Goal: Task Accomplishment & Management: Manage account settings

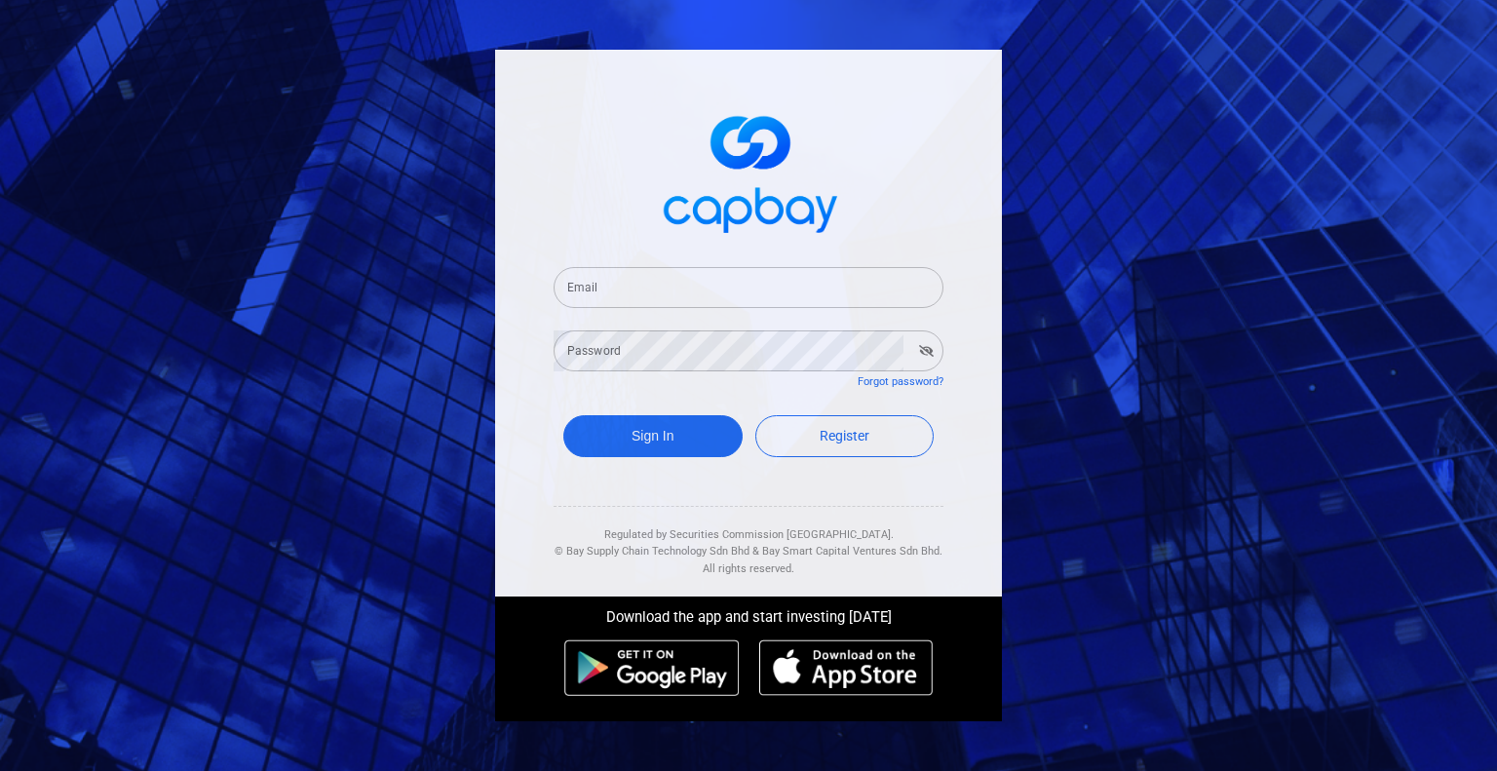
click at [673, 281] on input "Email" at bounding box center [749, 287] width 390 height 41
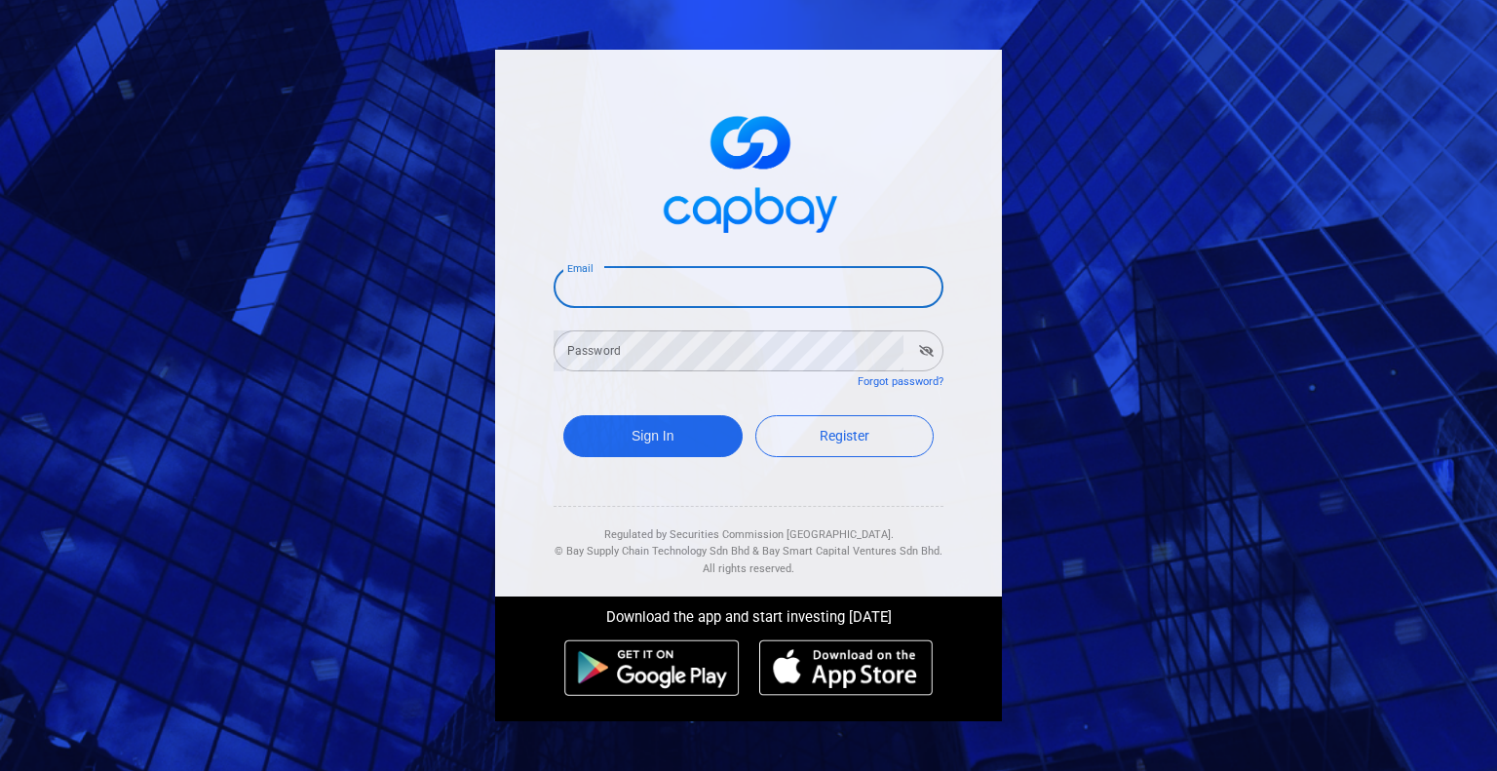
type input "[EMAIL_ADDRESS][DOMAIN_NAME]"
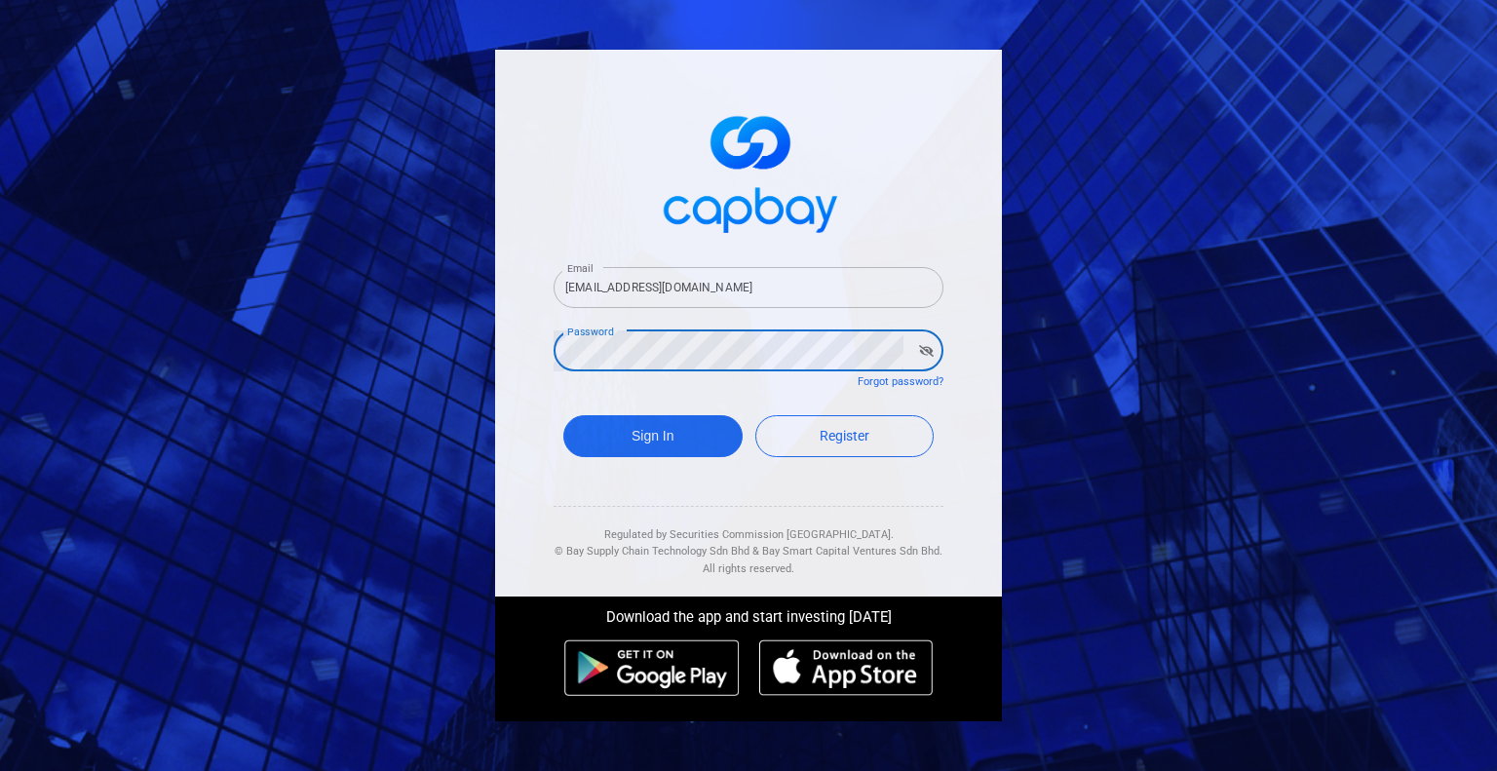
click at [922, 346] on icon "button" at bounding box center [926, 351] width 15 height 12
click at [922, 346] on icon "button" at bounding box center [927, 351] width 14 height 12
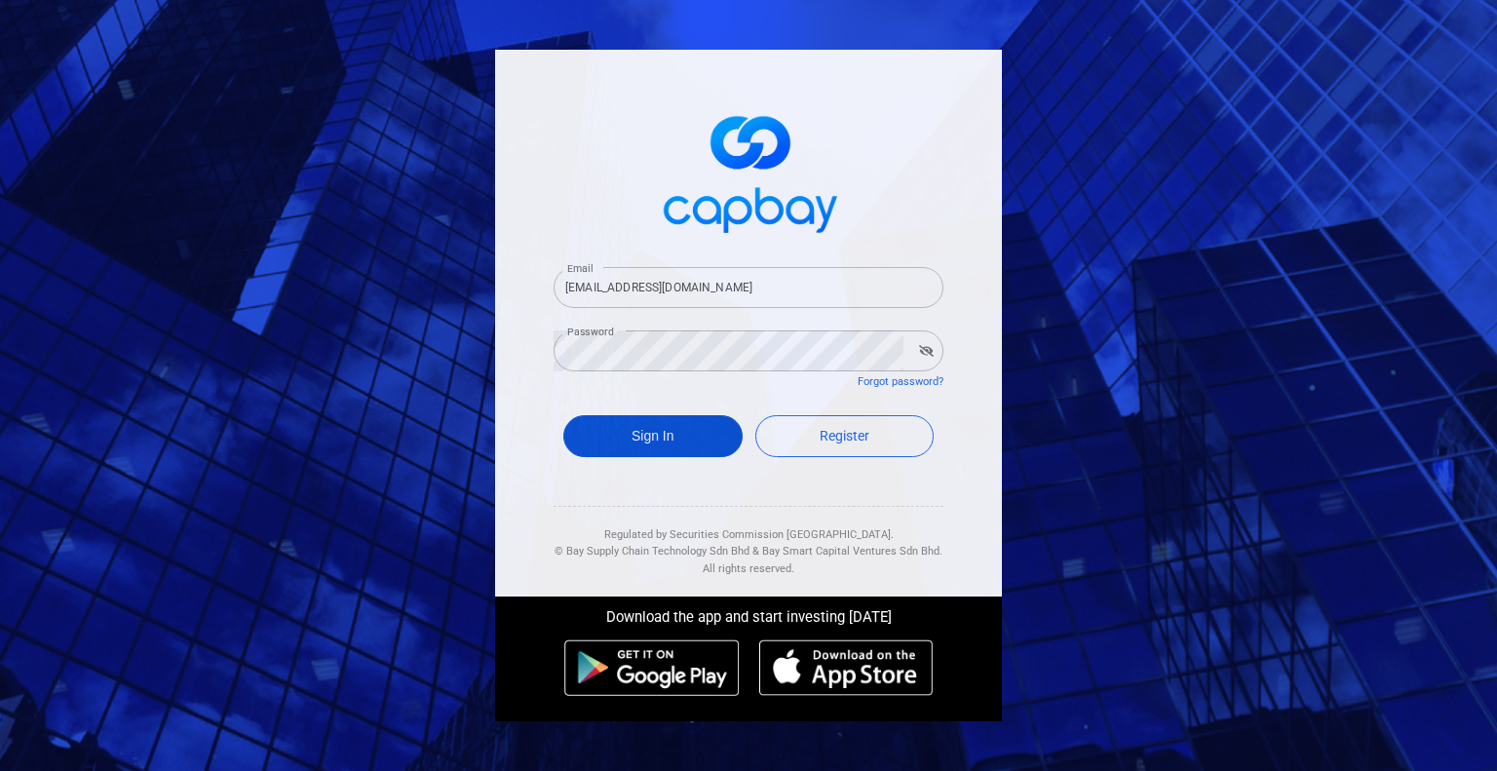
click at [657, 423] on button "Sign In" at bounding box center [652, 436] width 179 height 42
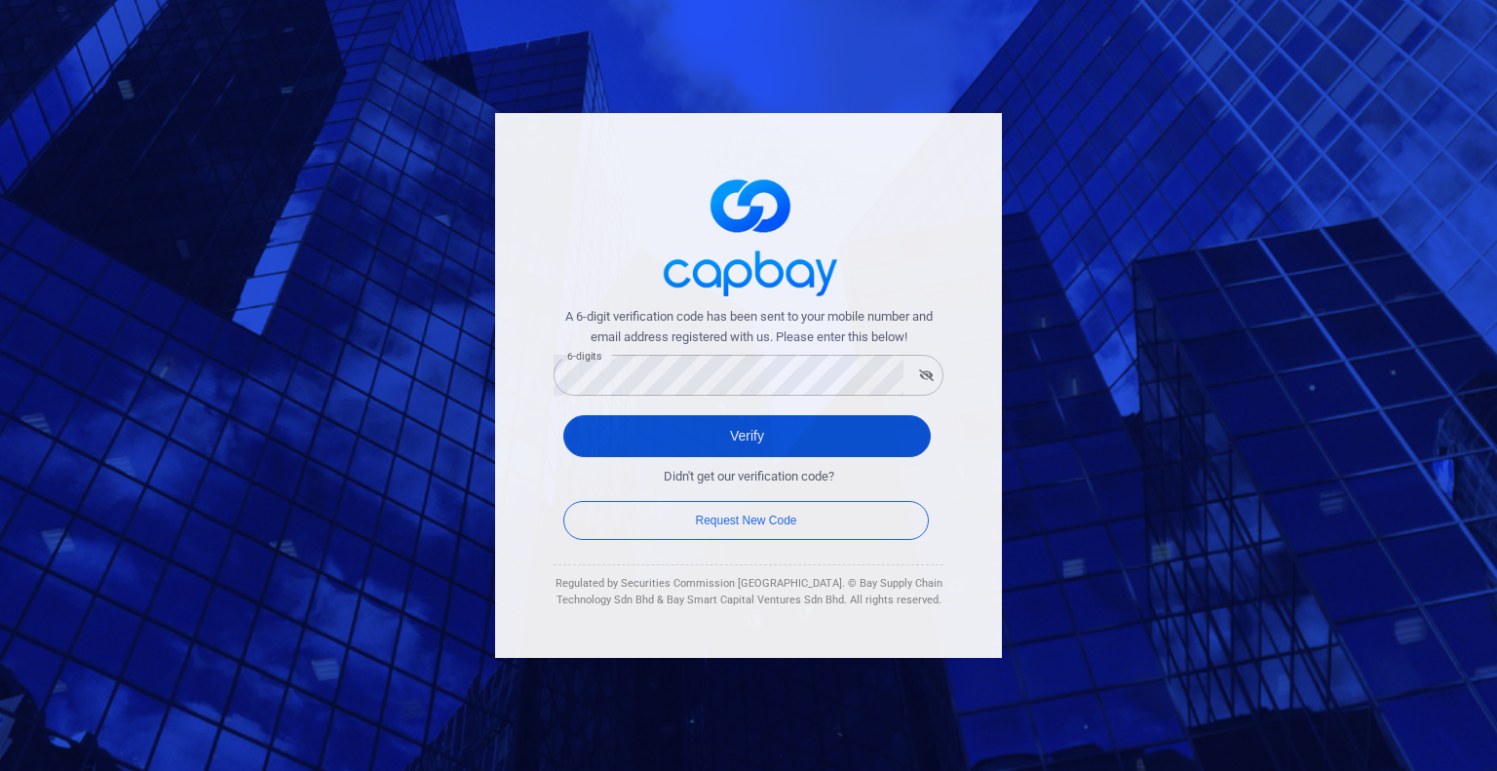
click at [690, 435] on button "Verify" at bounding box center [746, 436] width 367 height 42
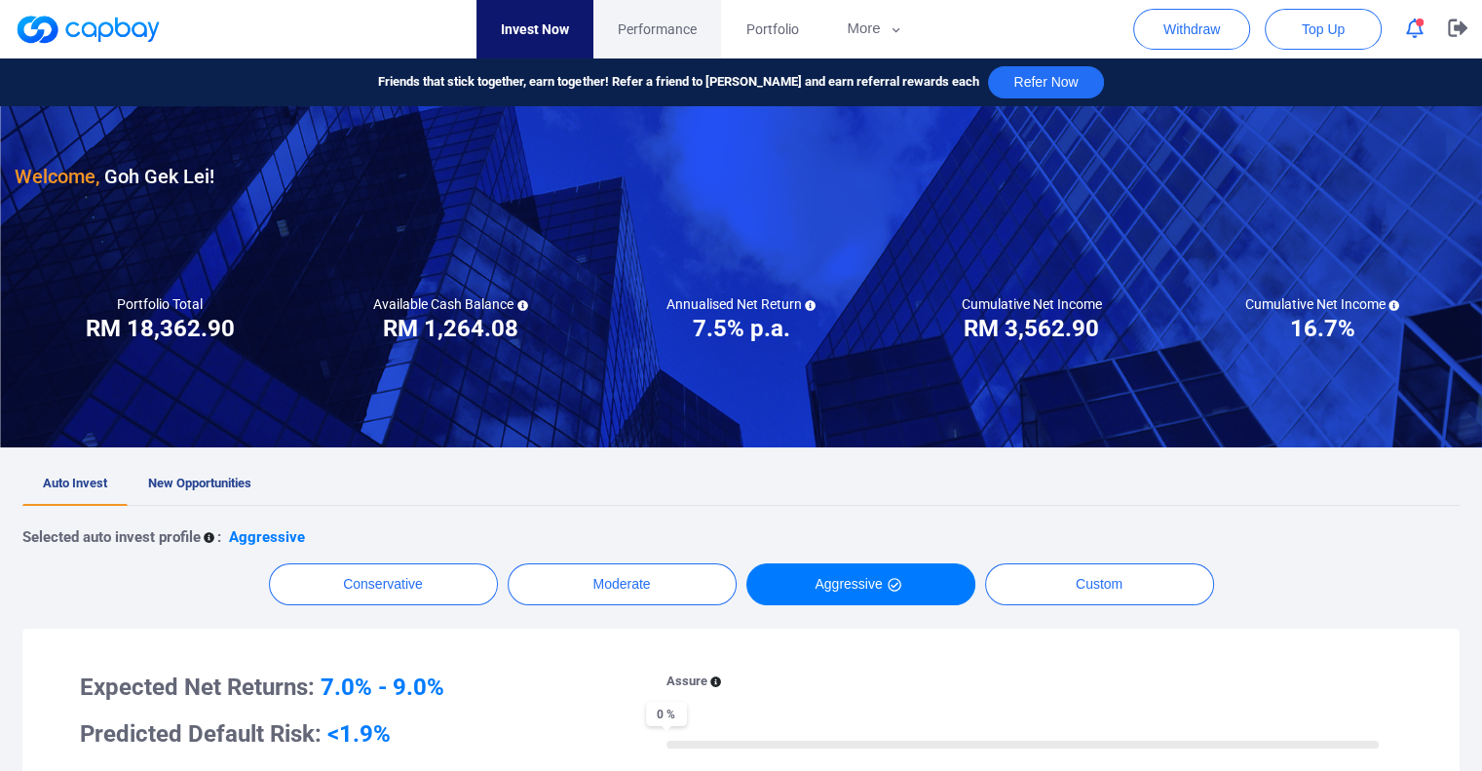
click at [665, 29] on span "Performance" at bounding box center [657, 29] width 79 height 21
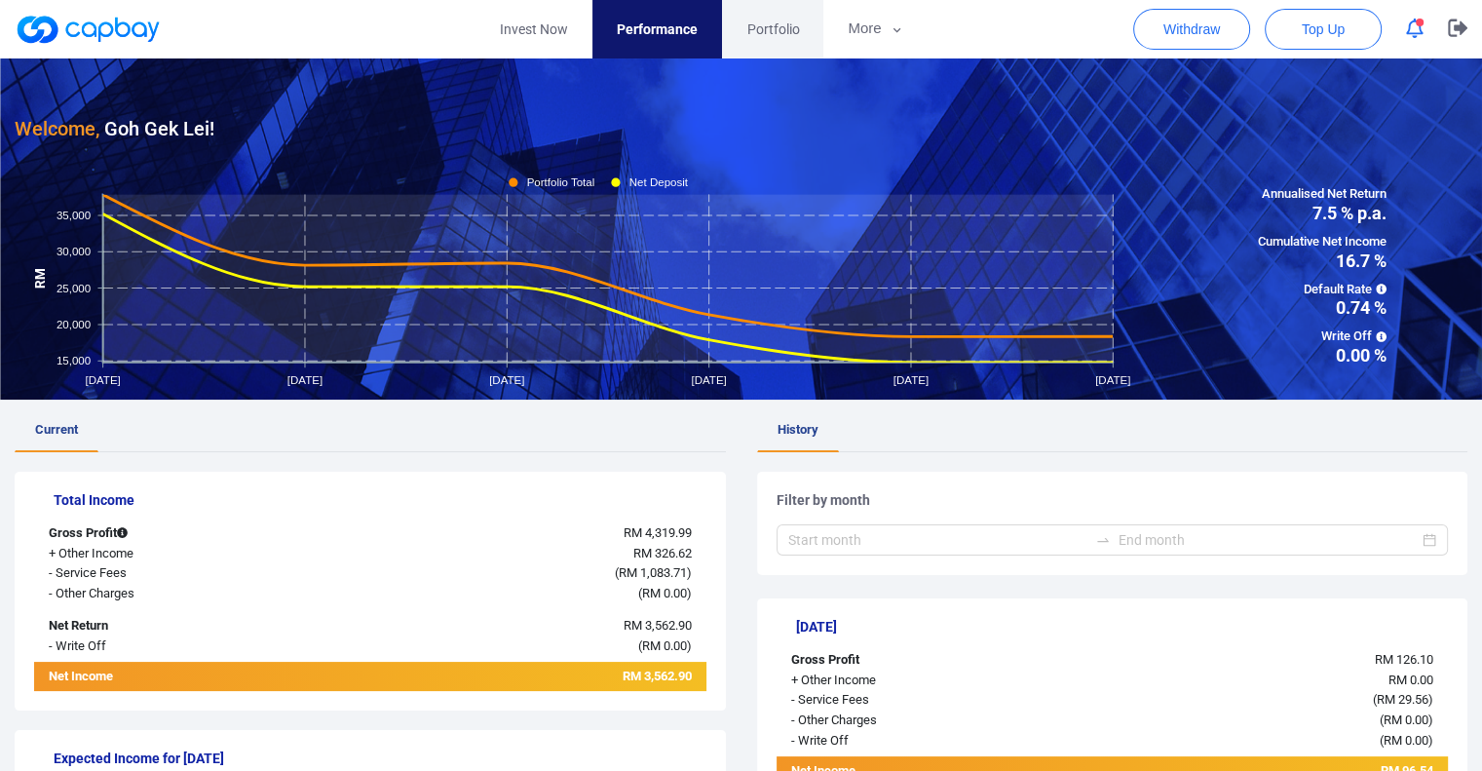
click at [756, 44] on link "Portfolio" at bounding box center [772, 29] width 101 height 58
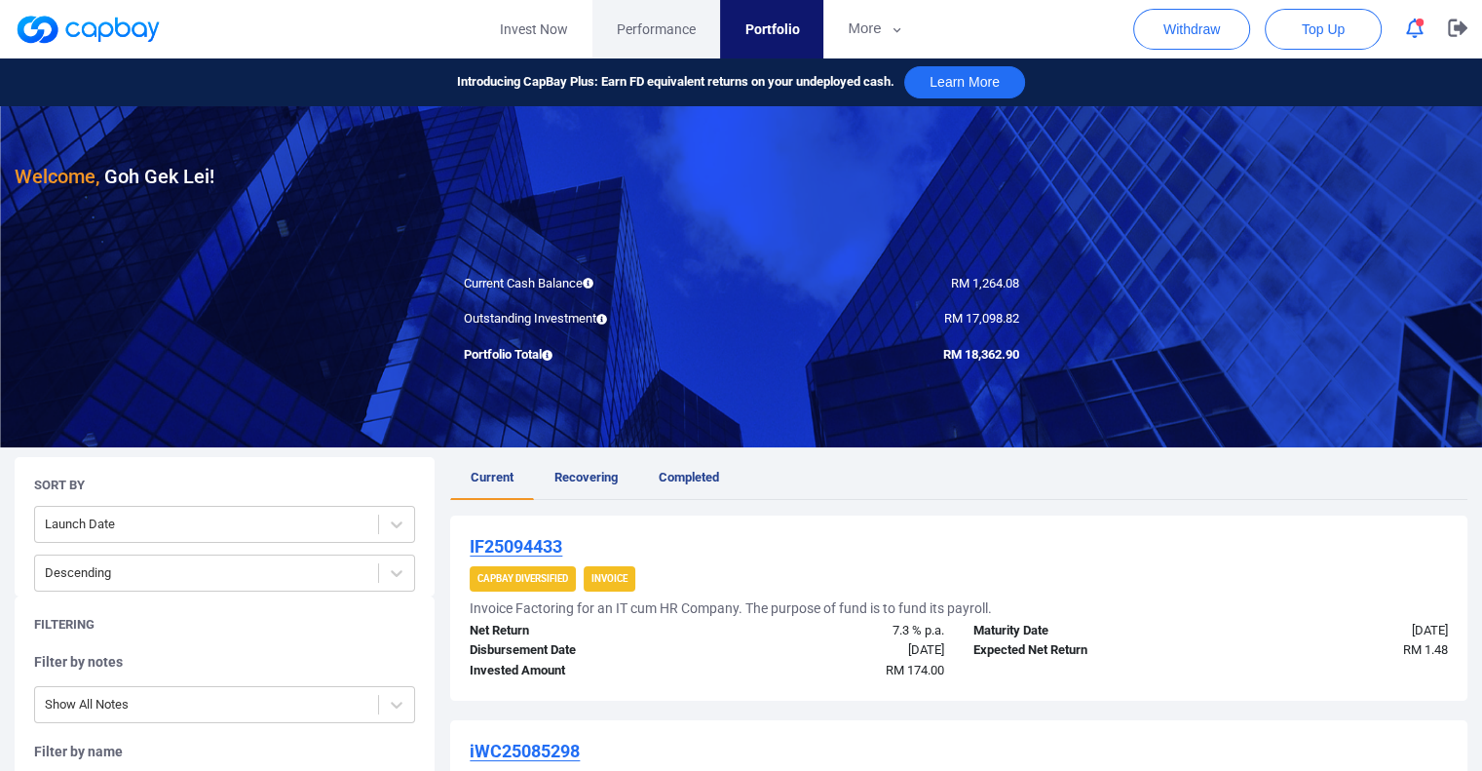
click at [644, 32] on span "Performance" at bounding box center [656, 29] width 79 height 21
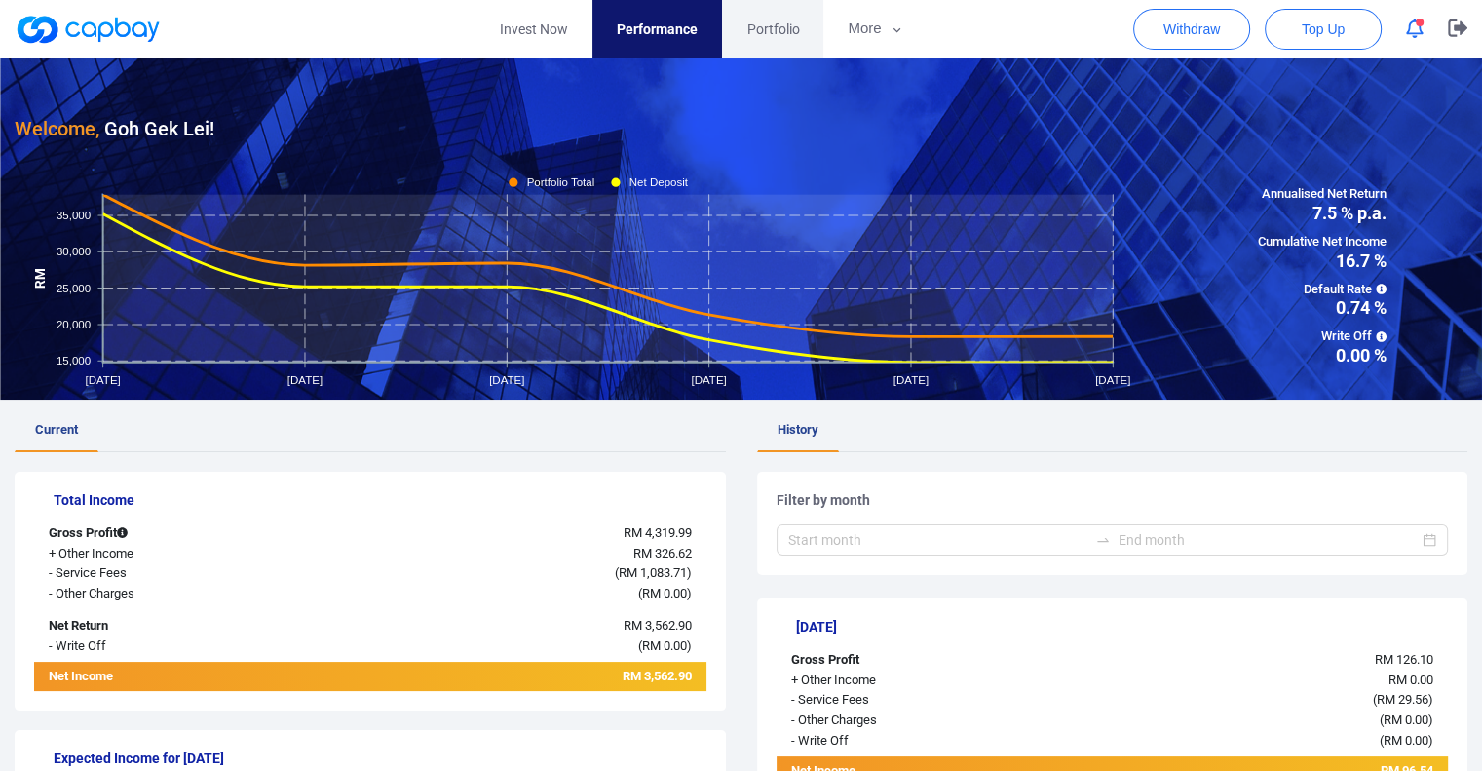
click at [754, 31] on span "Portfolio" at bounding box center [773, 29] width 53 height 21
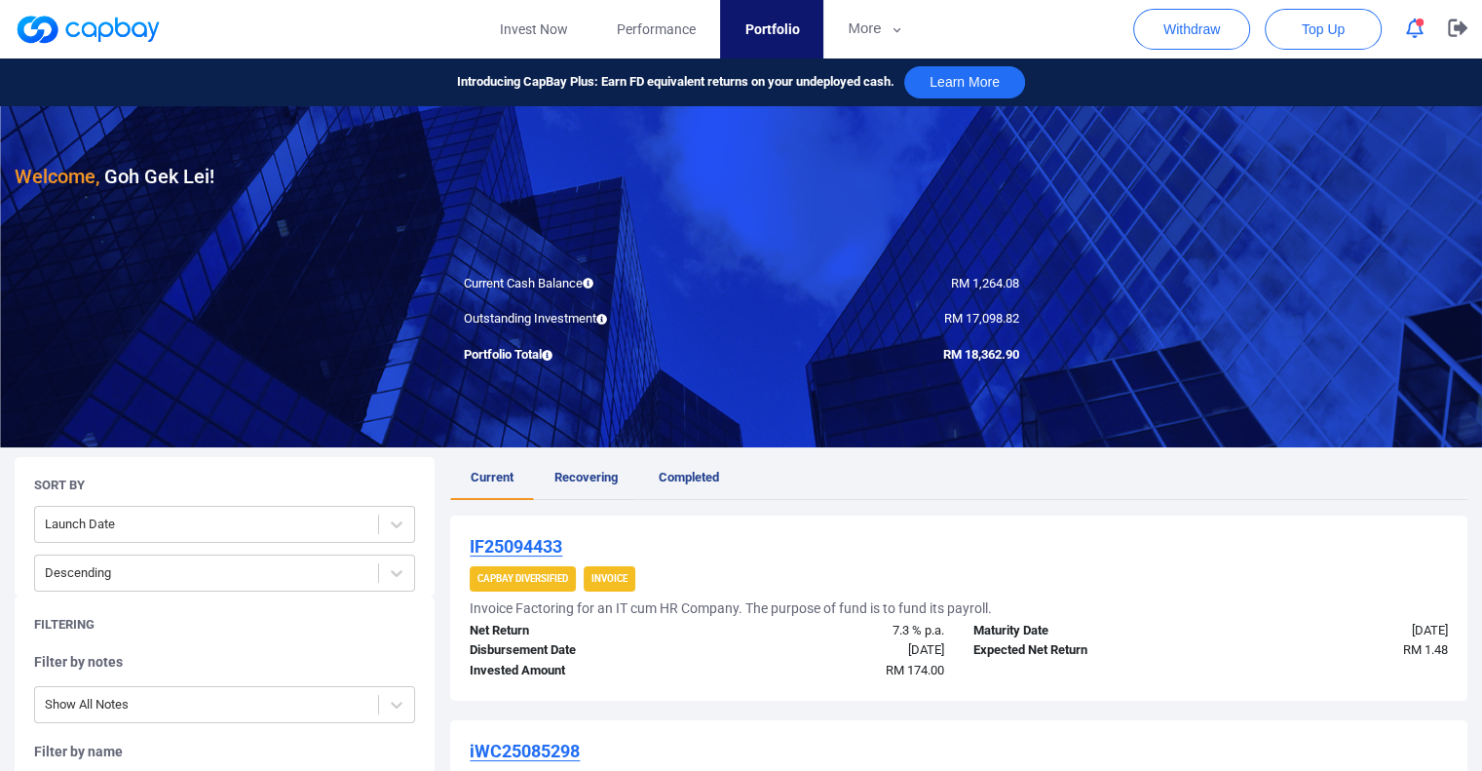
click at [602, 479] on span "Recovering" at bounding box center [586, 477] width 63 height 15
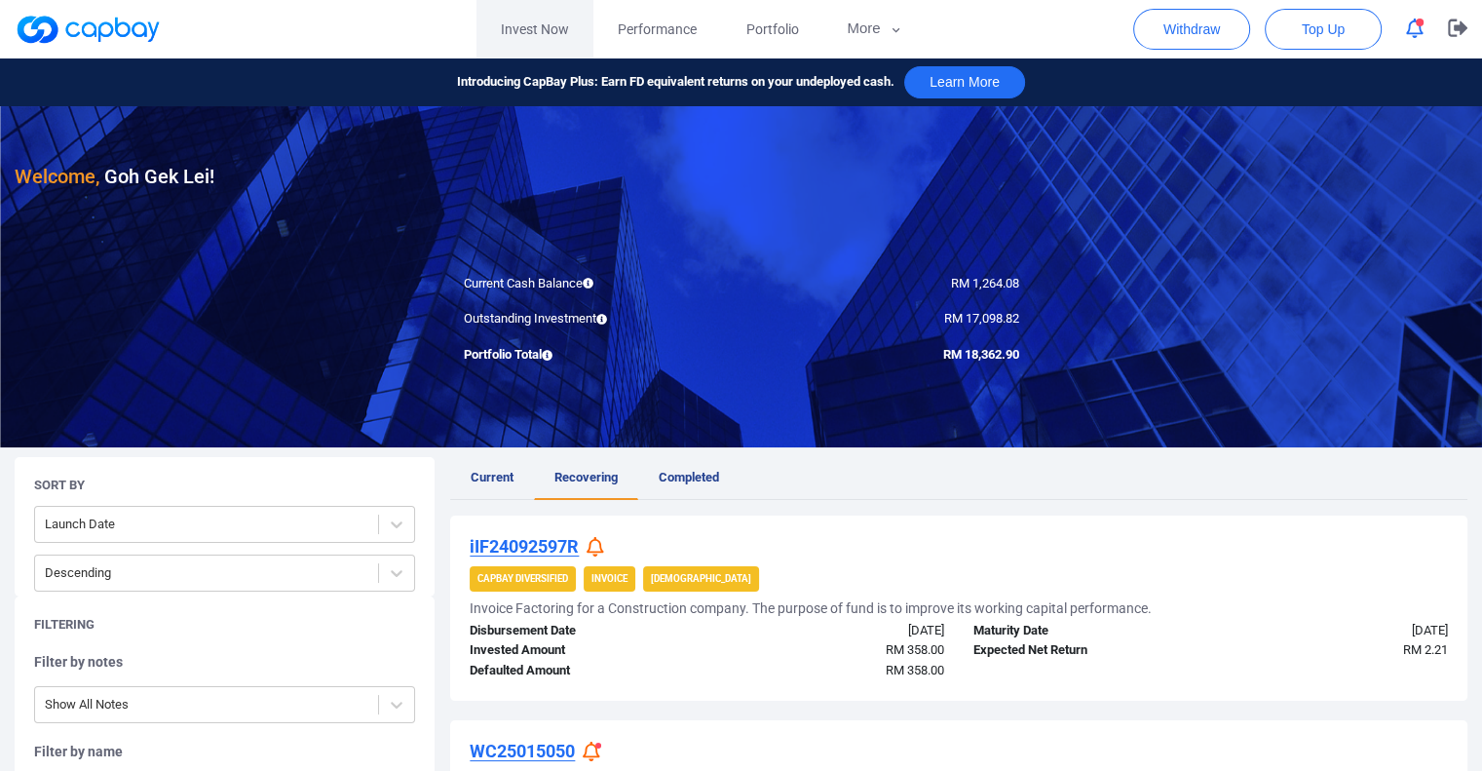
click at [560, 22] on link "Invest Now" at bounding box center [535, 29] width 117 height 58
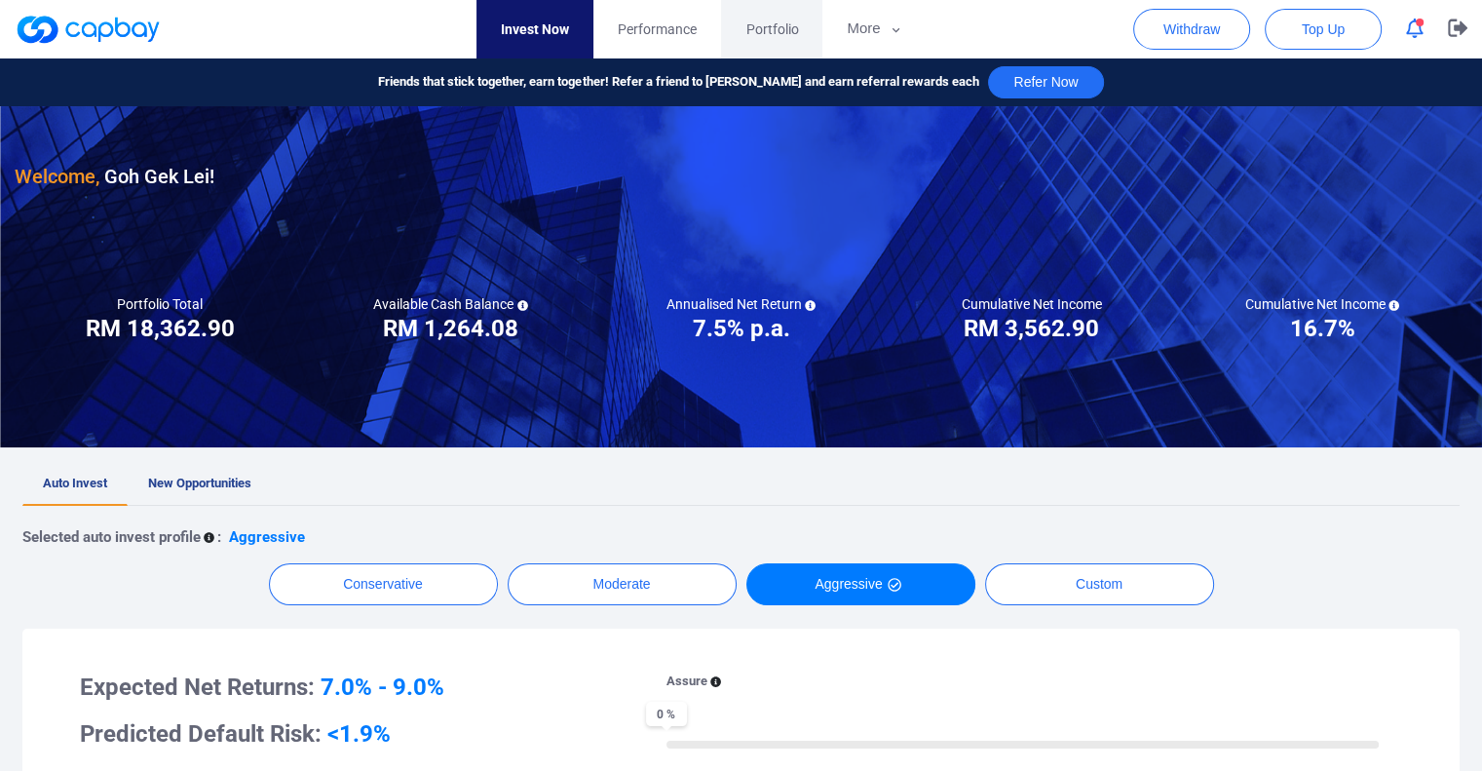
click at [772, 20] on span "Portfolio" at bounding box center [772, 29] width 53 height 21
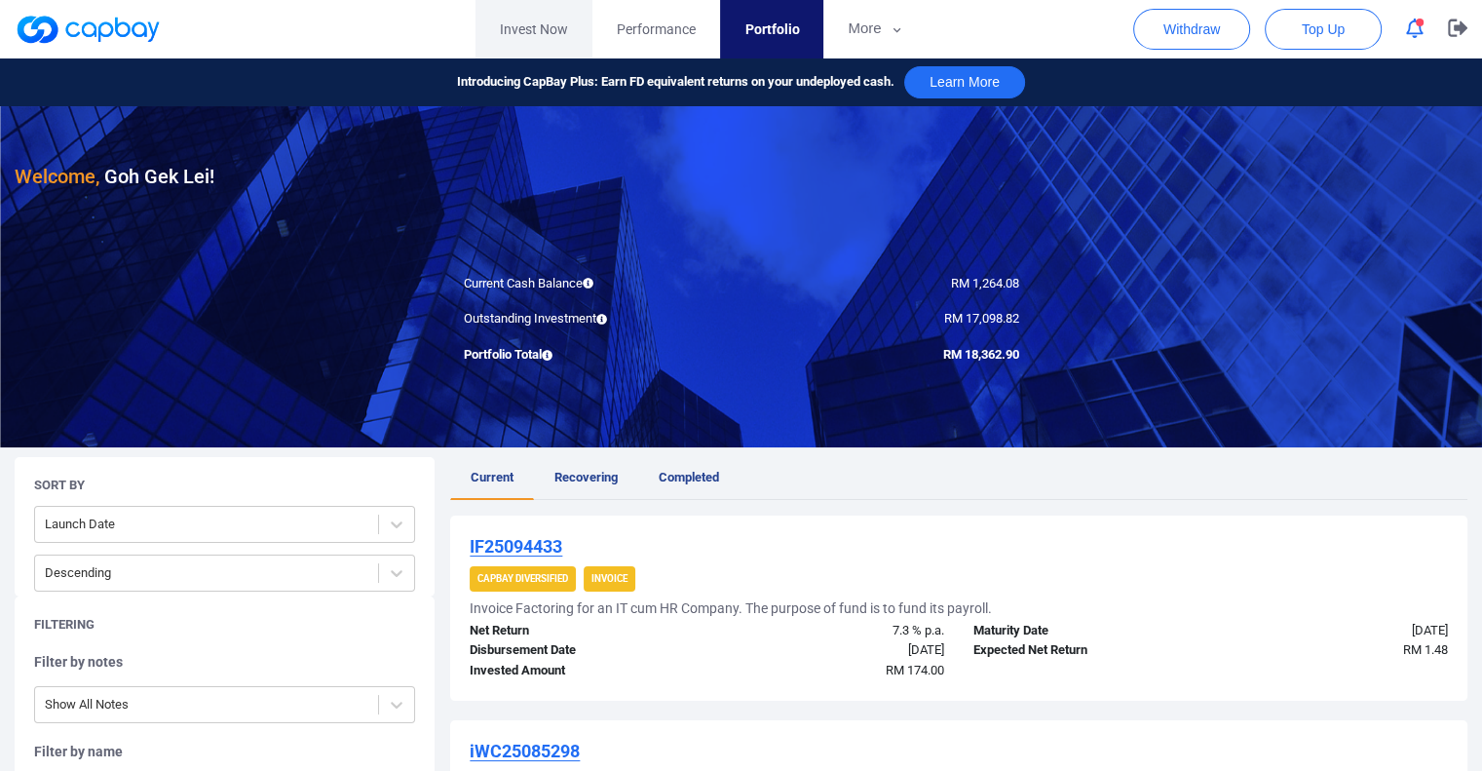
click at [537, 22] on link "Invest Now" at bounding box center [534, 29] width 117 height 58
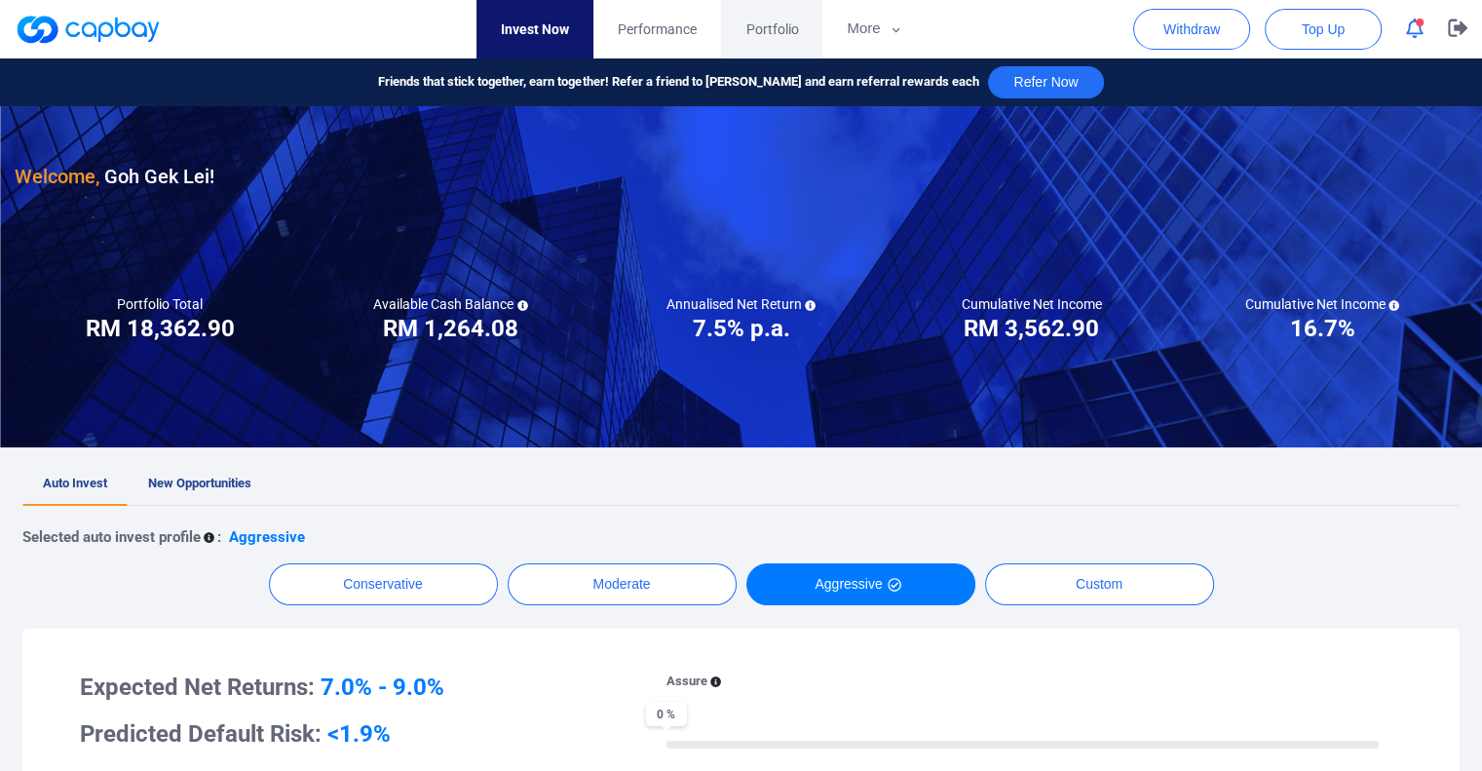
click at [780, 26] on span "Portfolio" at bounding box center [772, 29] width 53 height 21
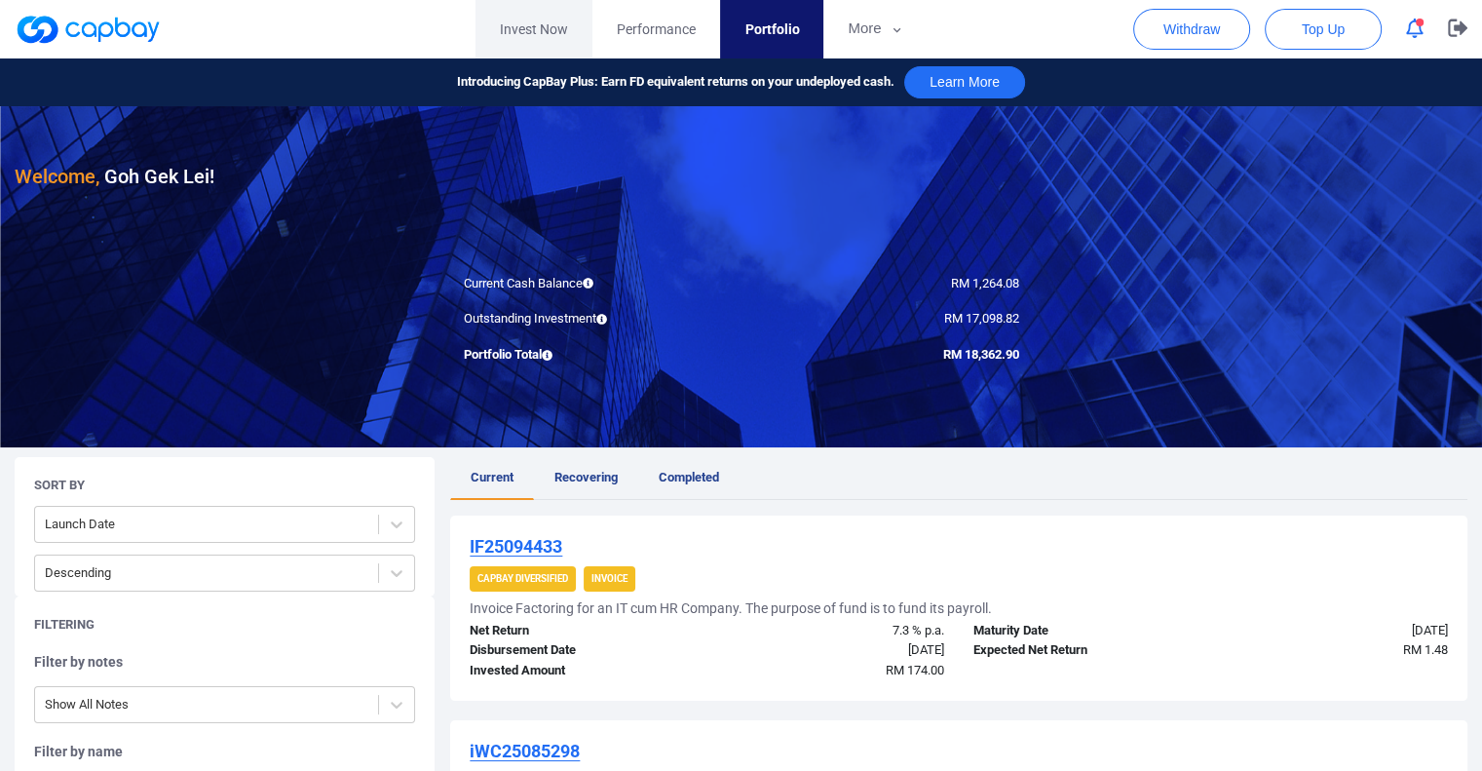
click at [550, 24] on link "Invest Now" at bounding box center [534, 29] width 117 height 58
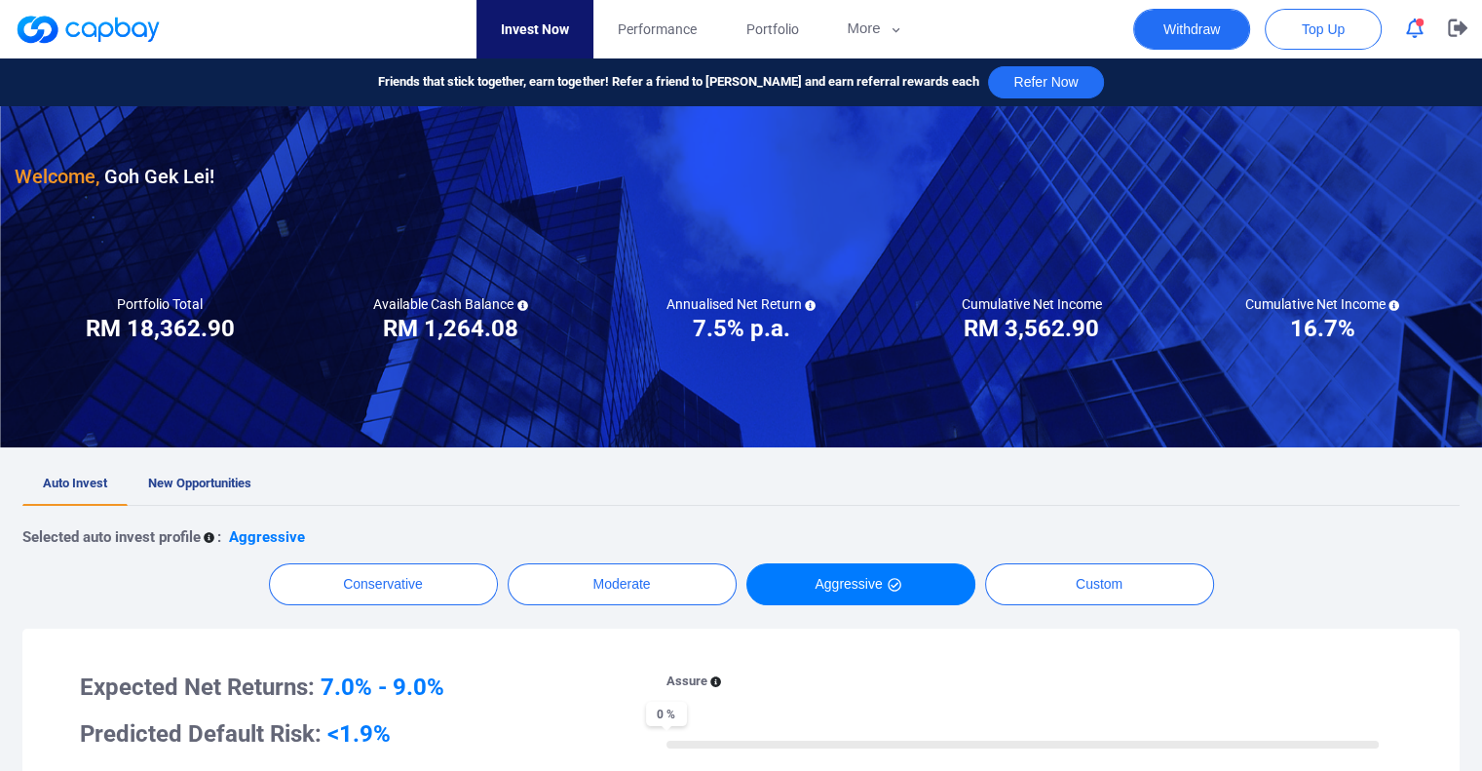
click at [1199, 29] on button "Withdraw" at bounding box center [1191, 29] width 117 height 41
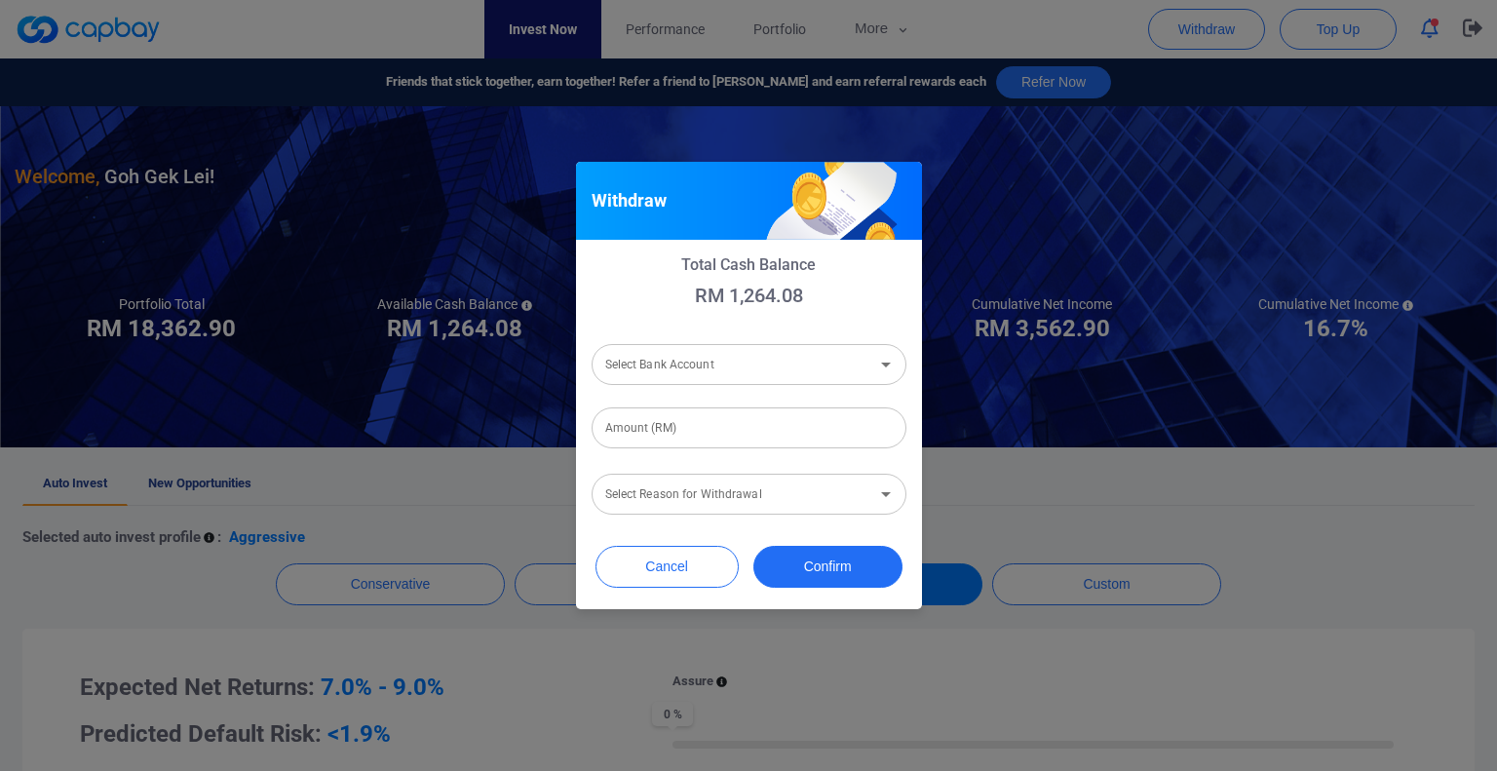
click at [806, 364] on input "Select Bank Account" at bounding box center [732, 365] width 271 height 36
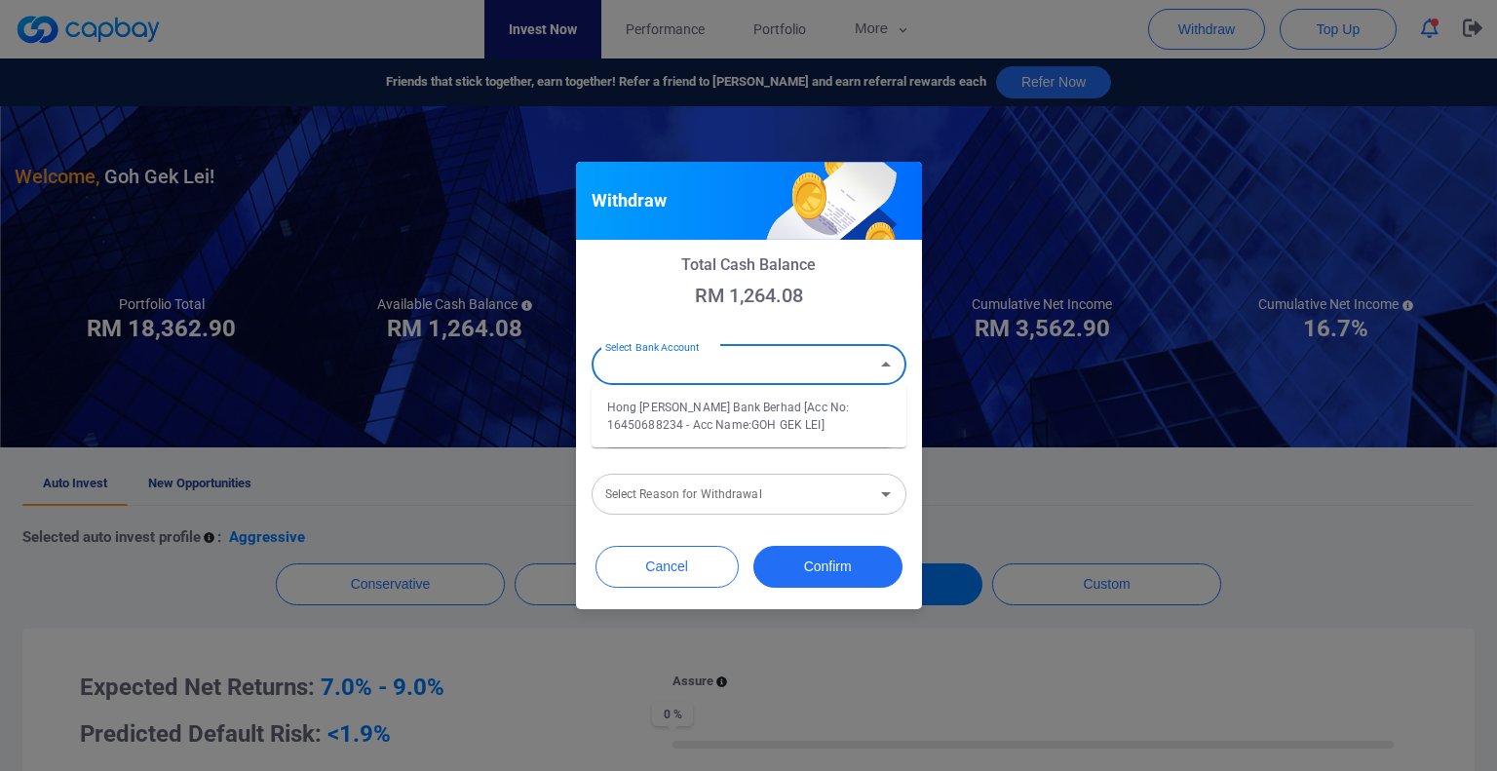
click at [715, 420] on li "Hong [PERSON_NAME] Bank Berhad [Acc No: 16450688234 - Acc Name:GOH GEK LEI]" at bounding box center [749, 416] width 315 height 47
type input "Hong [PERSON_NAME] Bank Berhad [Acc No: 16450688234 - Acc Name:GOH GEK LEI]"
click at [703, 435] on input "Amount (RM)" at bounding box center [749, 427] width 315 height 41
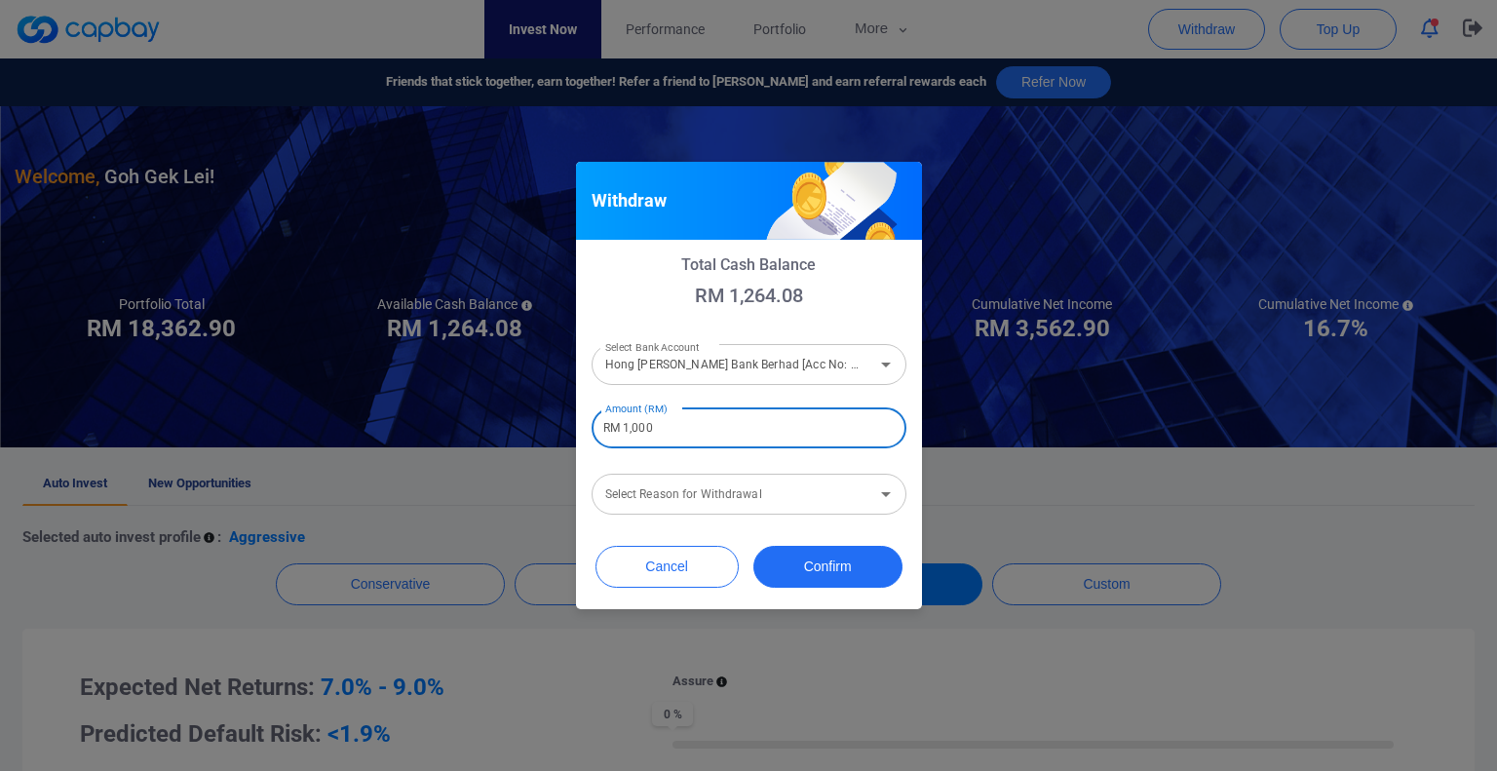
type input "RM 1,000"
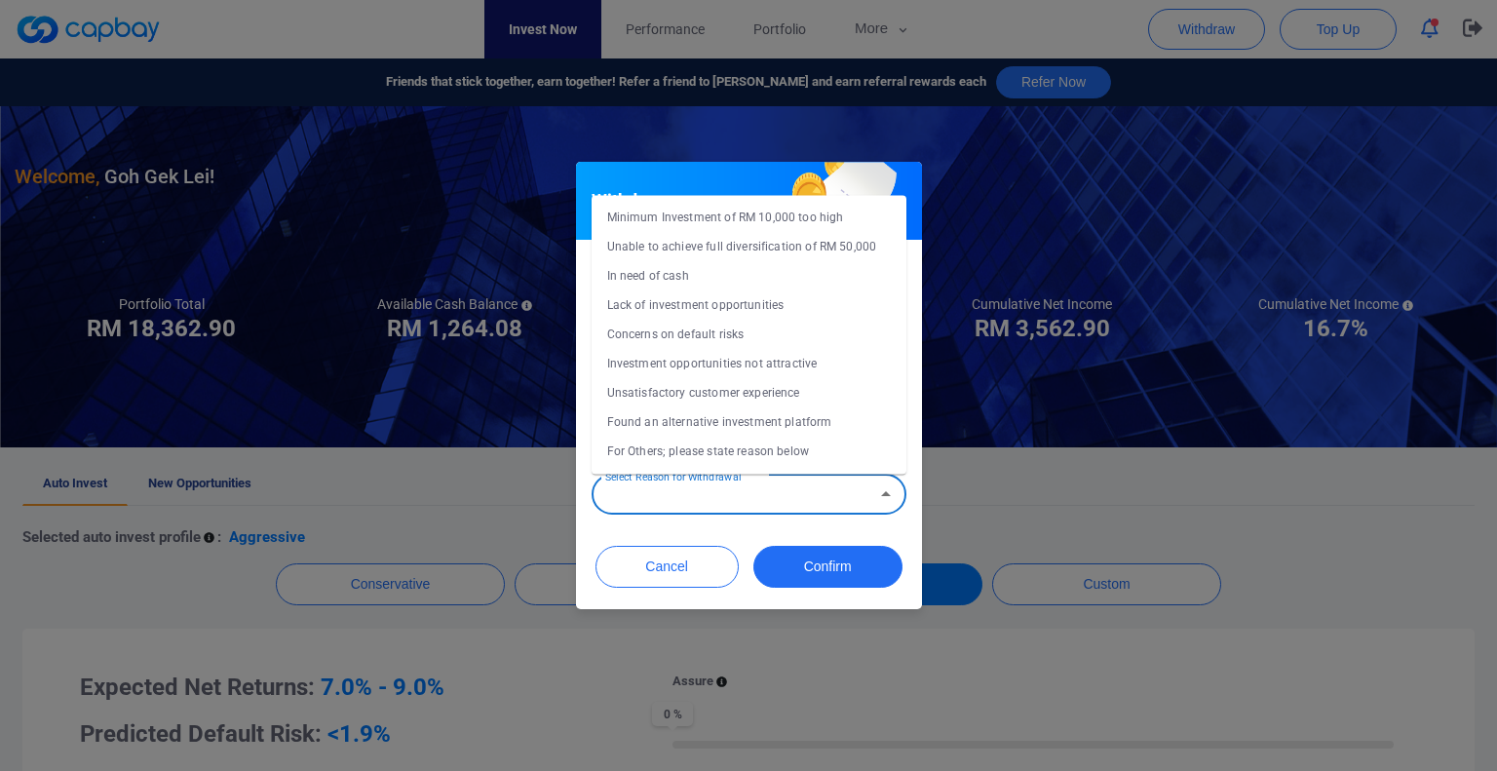
click at [699, 494] on div "Select Reason for Withdrawal Select Reason for Withdrawal" at bounding box center [749, 493] width 315 height 44
click at [680, 335] on li "Concerns on default risks" at bounding box center [749, 334] width 315 height 29
type input "Concerns on default risks"
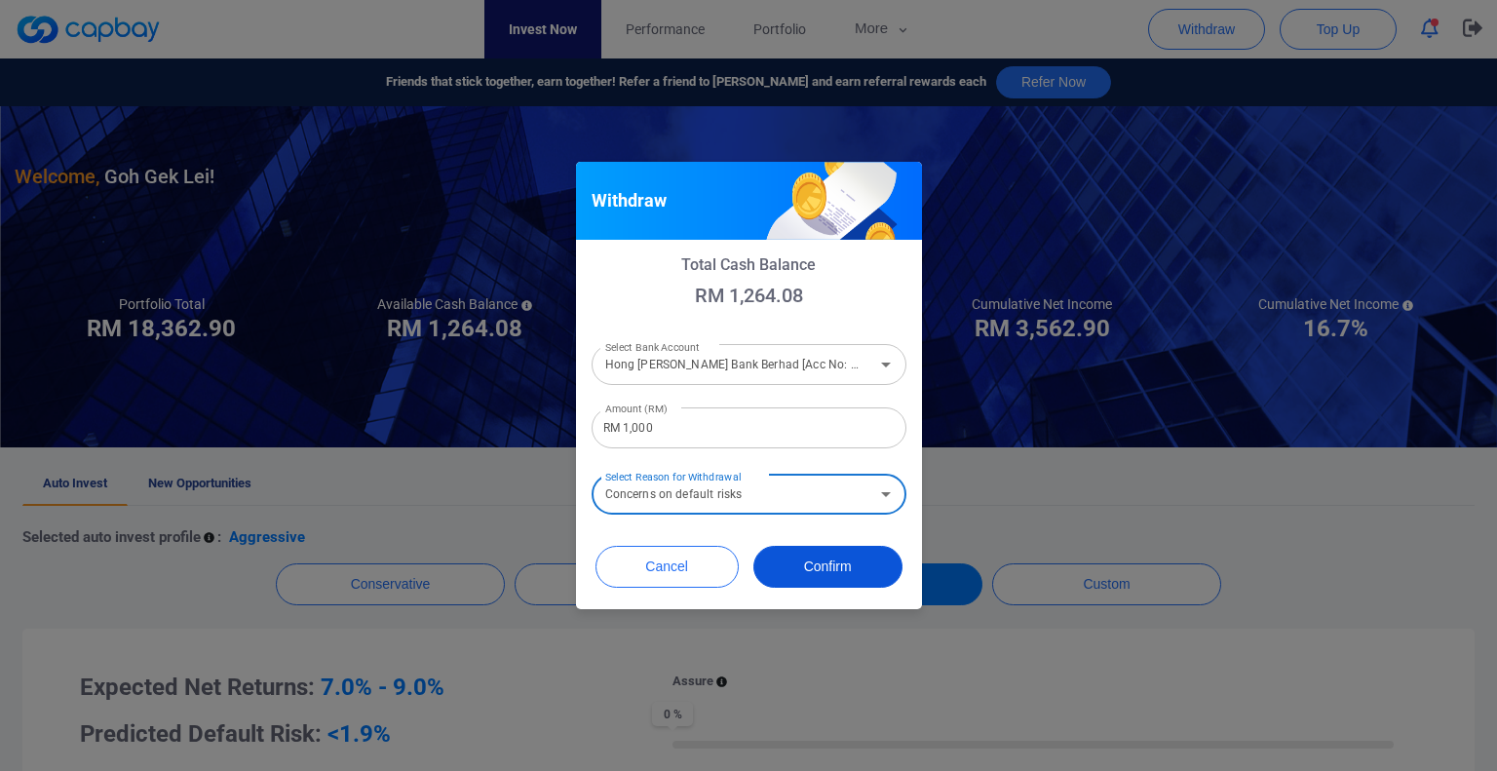
click at [827, 566] on button "Confirm" at bounding box center [827, 567] width 149 height 42
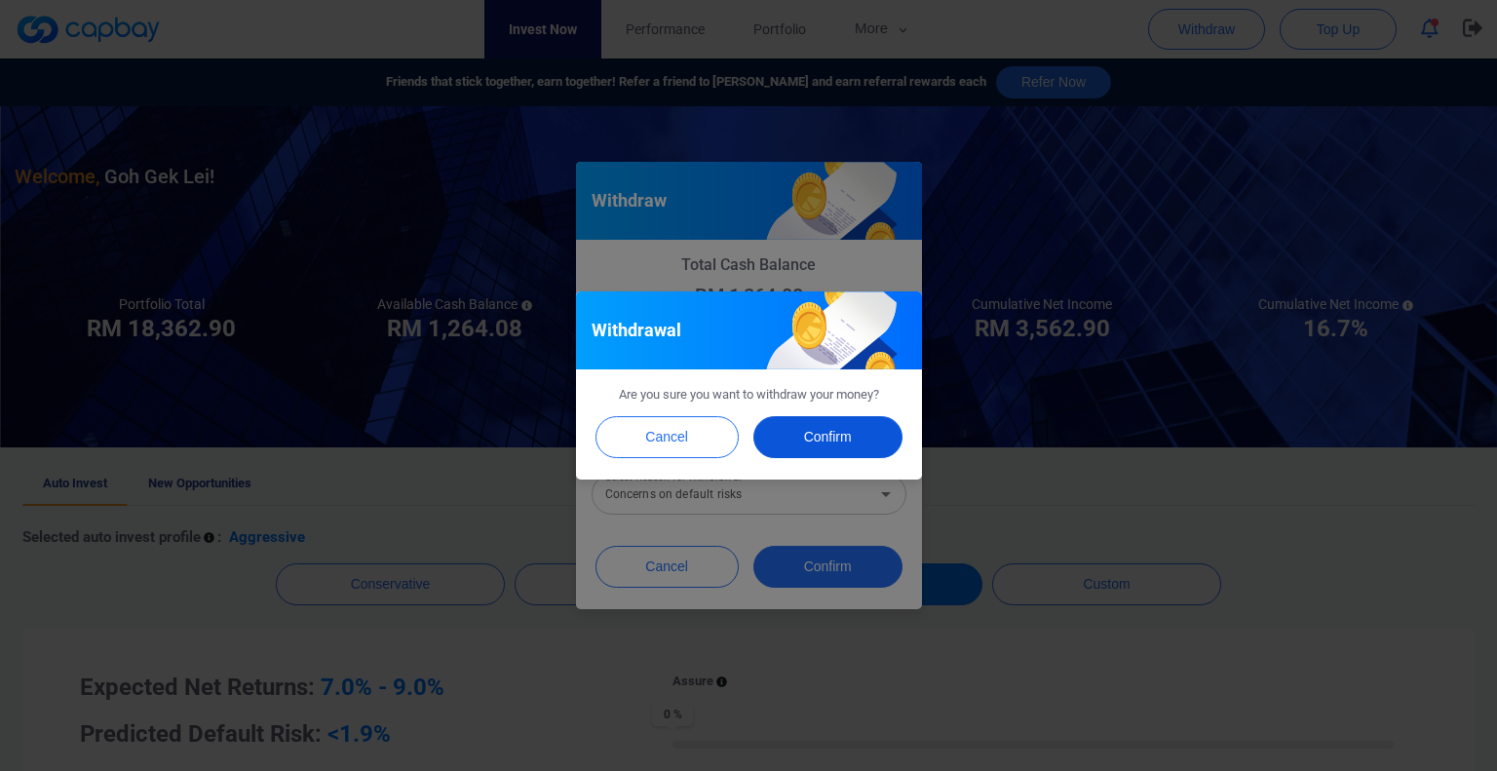
click at [827, 440] on button "Confirm" at bounding box center [827, 437] width 149 height 42
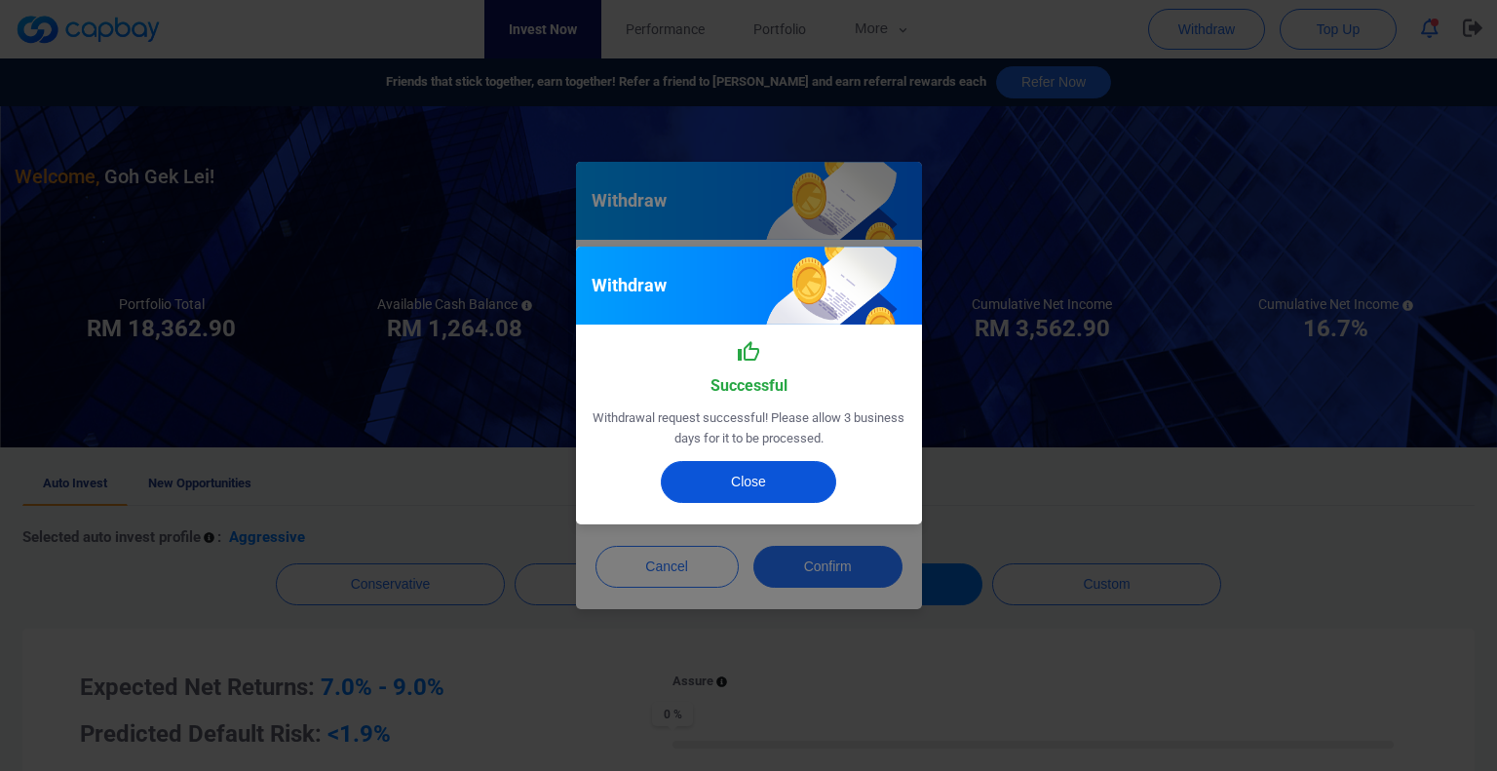
click at [782, 479] on button "Close" at bounding box center [748, 482] width 175 height 42
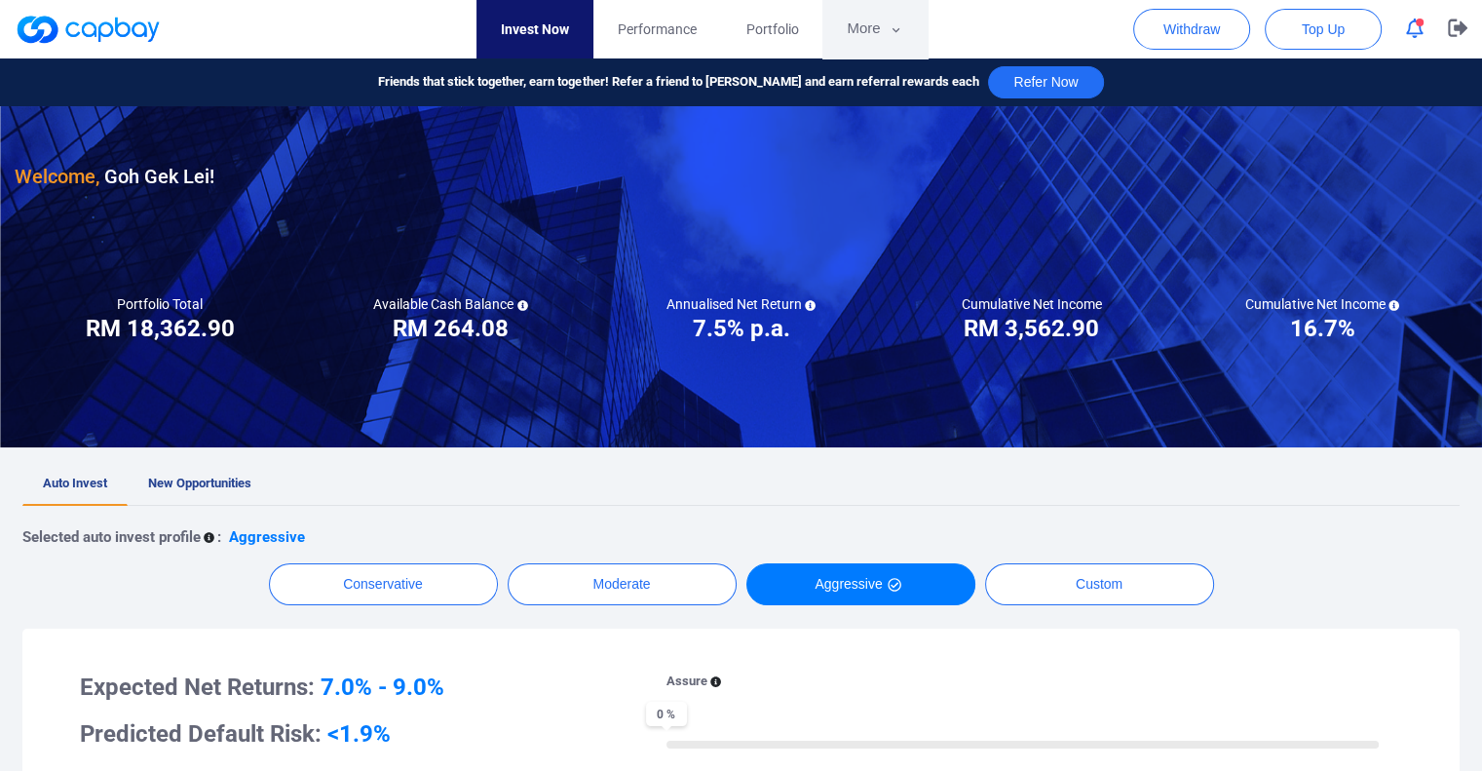
click at [891, 29] on icon "button" at bounding box center [896, 30] width 15 height 18
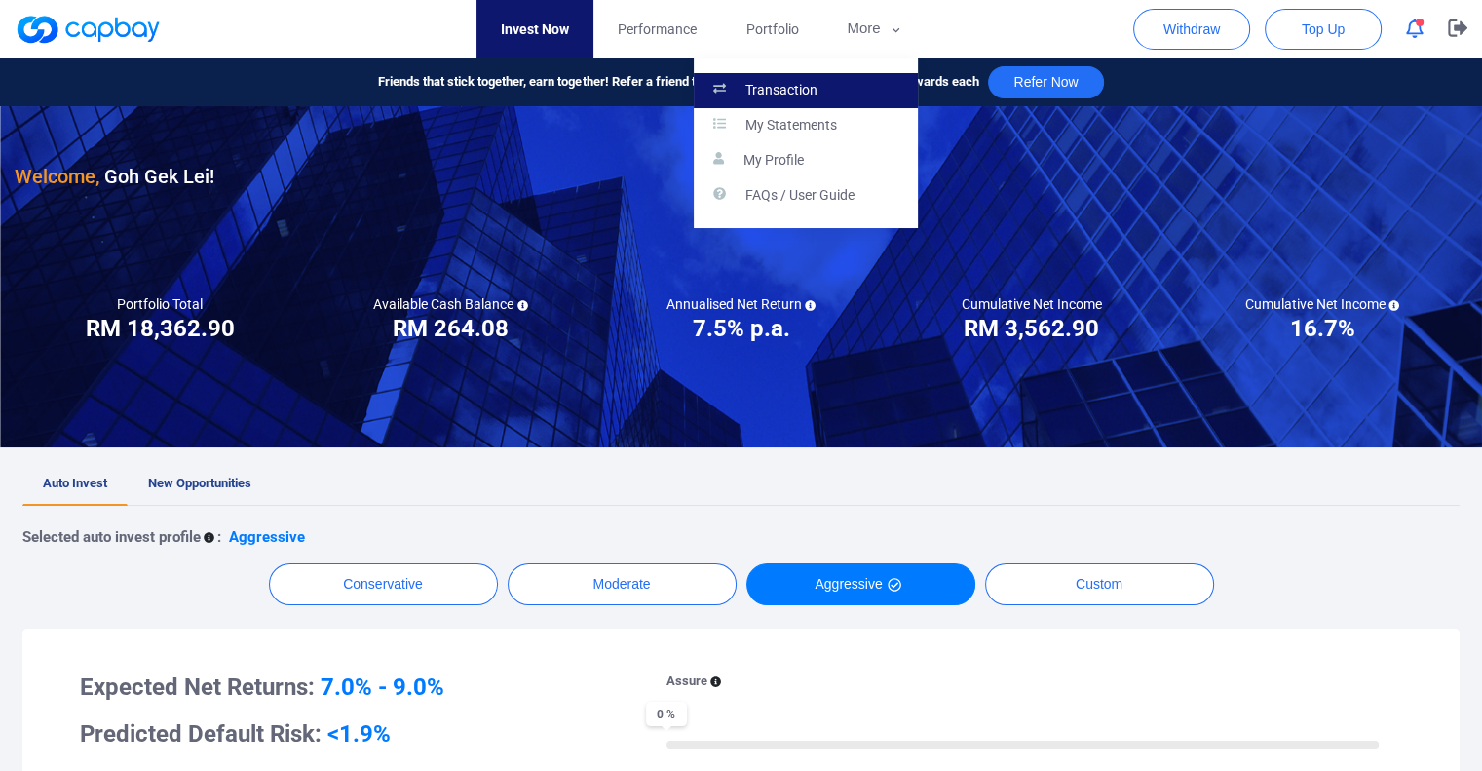
click at [826, 89] on link "Transaction" at bounding box center [806, 90] width 224 height 35
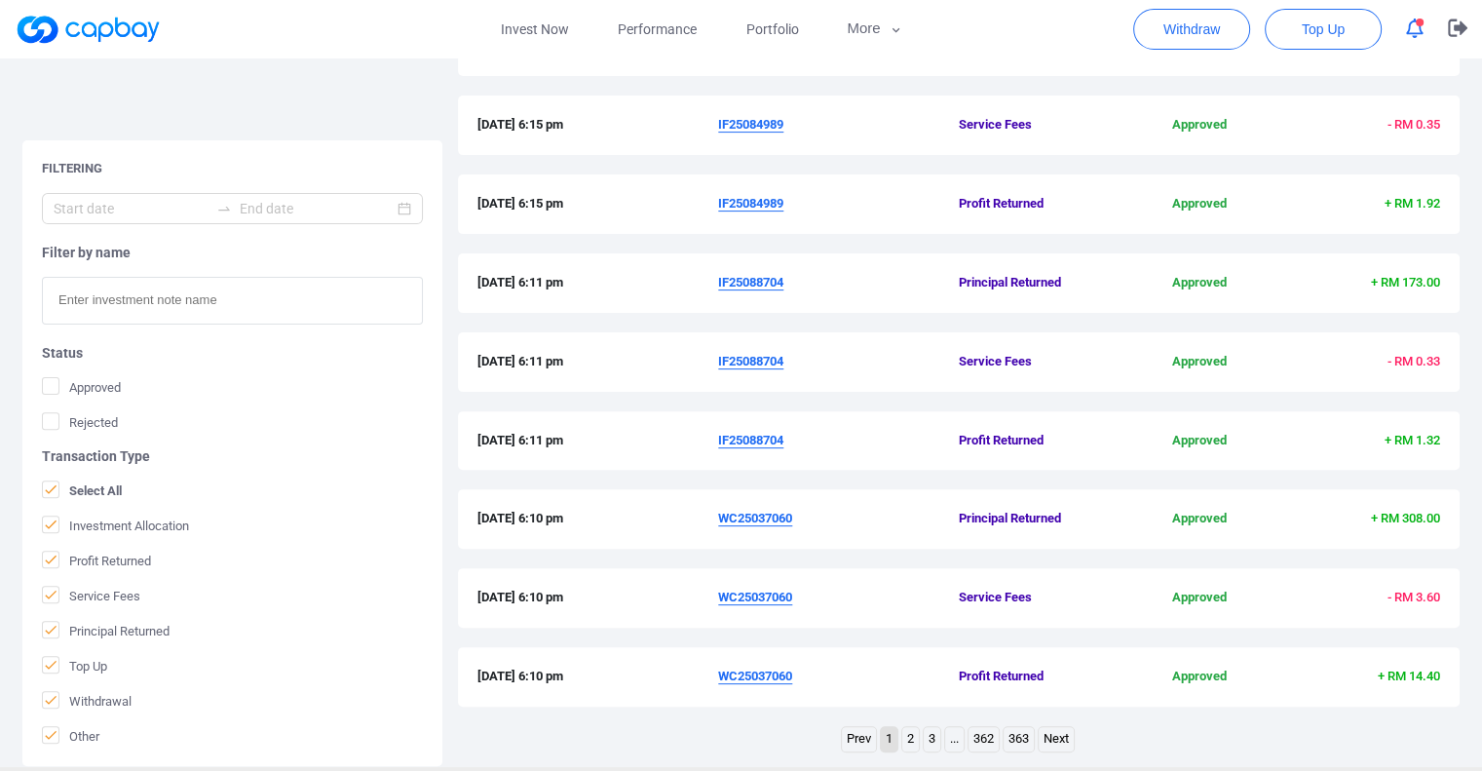
scroll to position [616, 0]
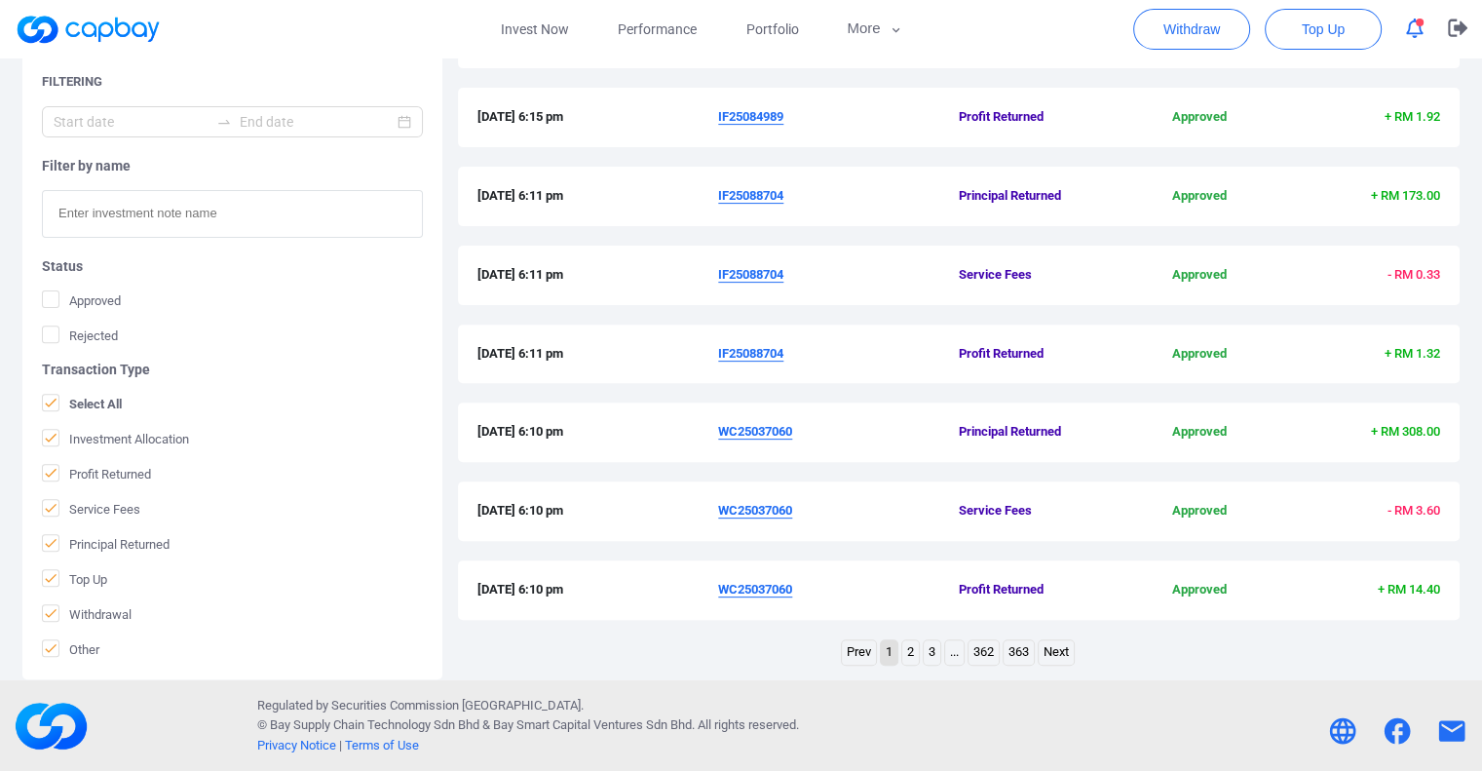
click at [931, 650] on link "3" at bounding box center [932, 652] width 17 height 24
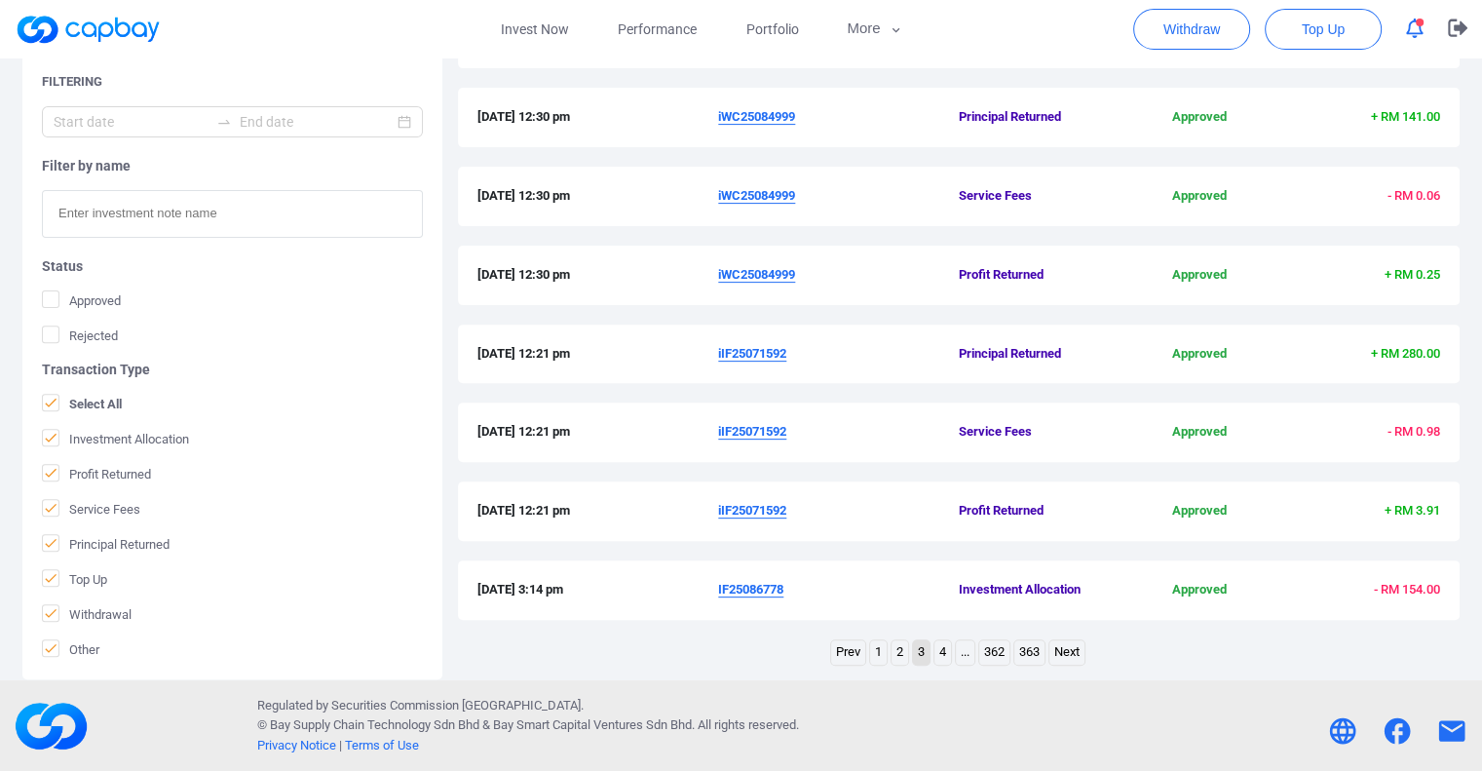
click at [898, 654] on link "2" at bounding box center [900, 652] width 17 height 24
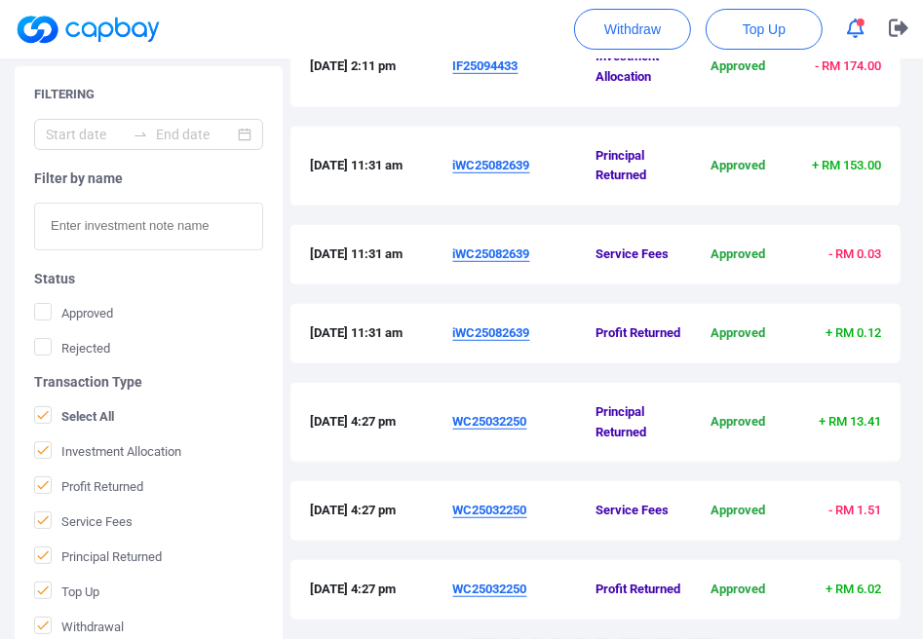
scroll to position [722, 0]
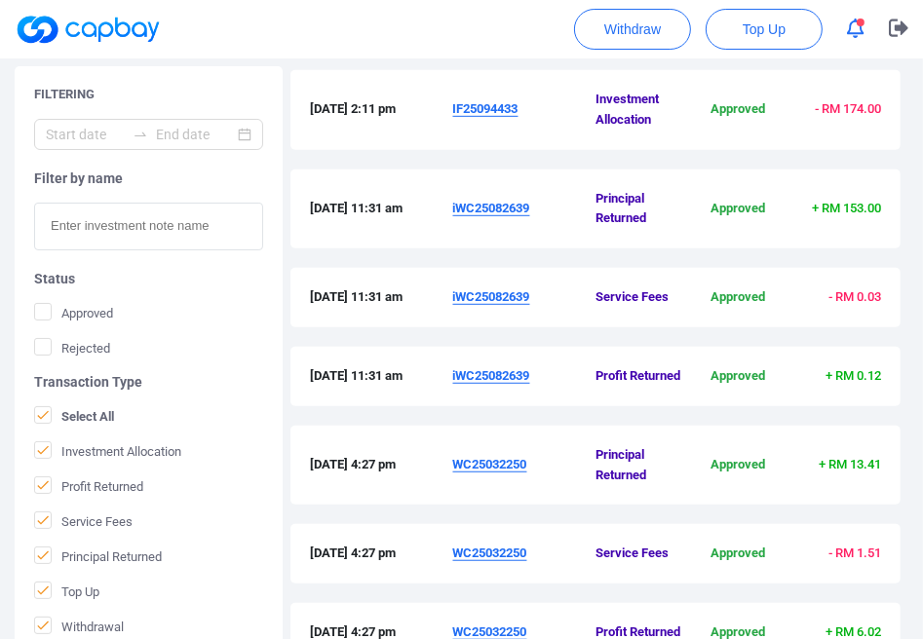
click at [516, 201] on u "iWC25082639" at bounding box center [491, 208] width 77 height 15
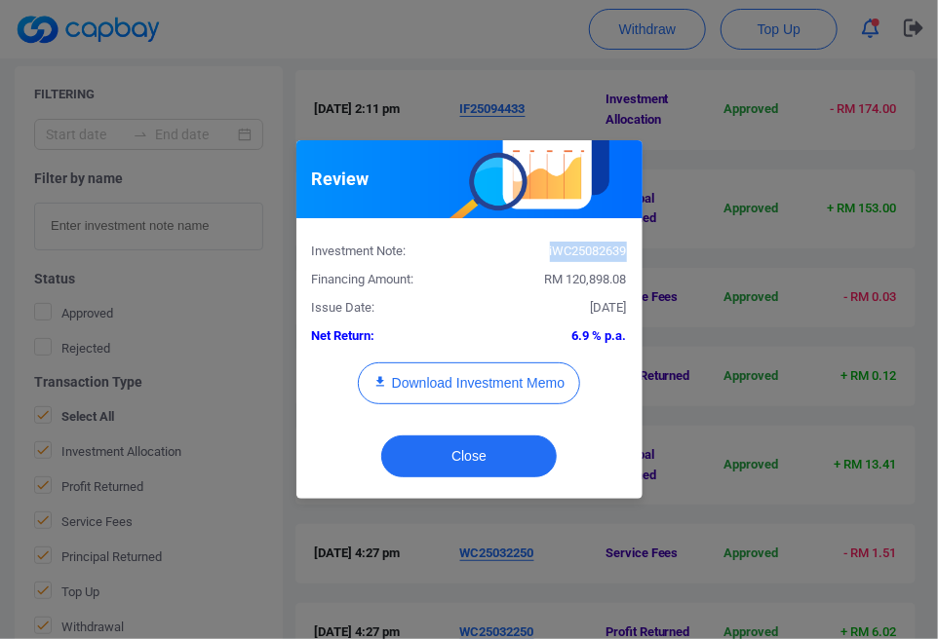
drag, startPoint x: 626, startPoint y: 256, endPoint x: 546, endPoint y: 247, distance: 80.5
click at [546, 247] on div "iWC25082639" at bounding box center [555, 252] width 173 height 20
copy div "iWC25082639"
click at [467, 451] on button "Close" at bounding box center [468, 457] width 175 height 42
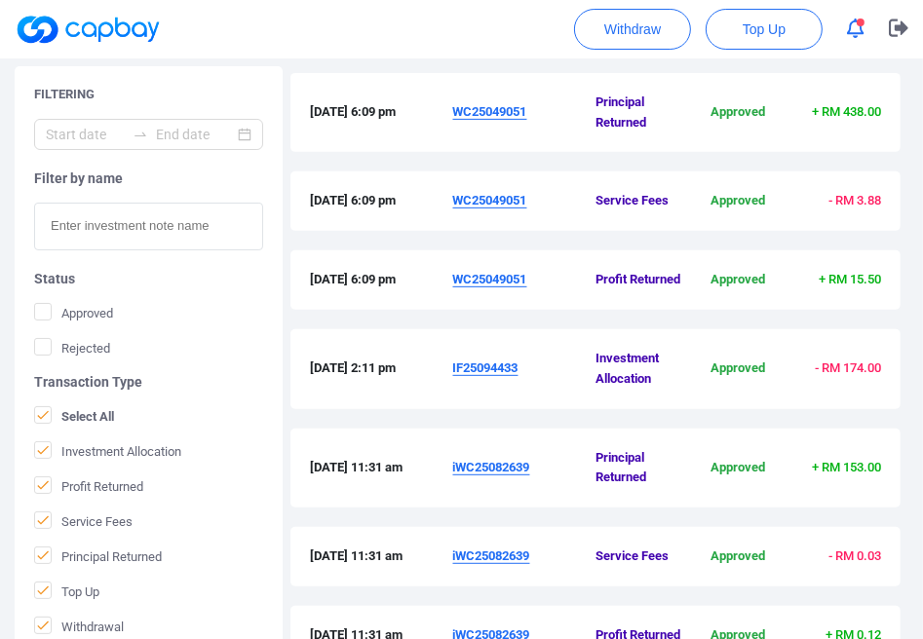
scroll to position [430, 0]
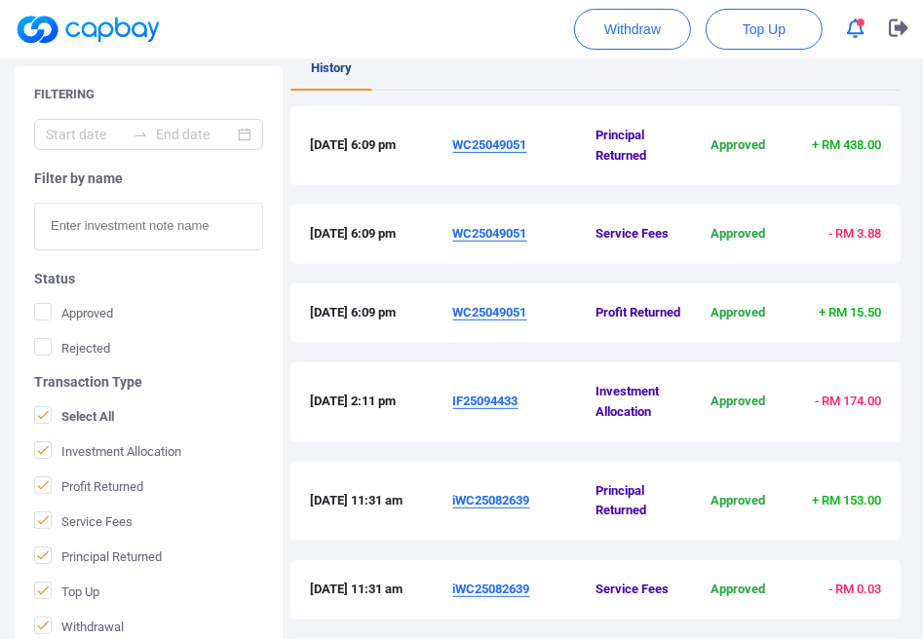
click at [291, 192] on div "4 Sep 2025 6:09 pm WC25049051 Principal Returned Approved + RM 438.00" at bounding box center [595, 155] width 610 height 99
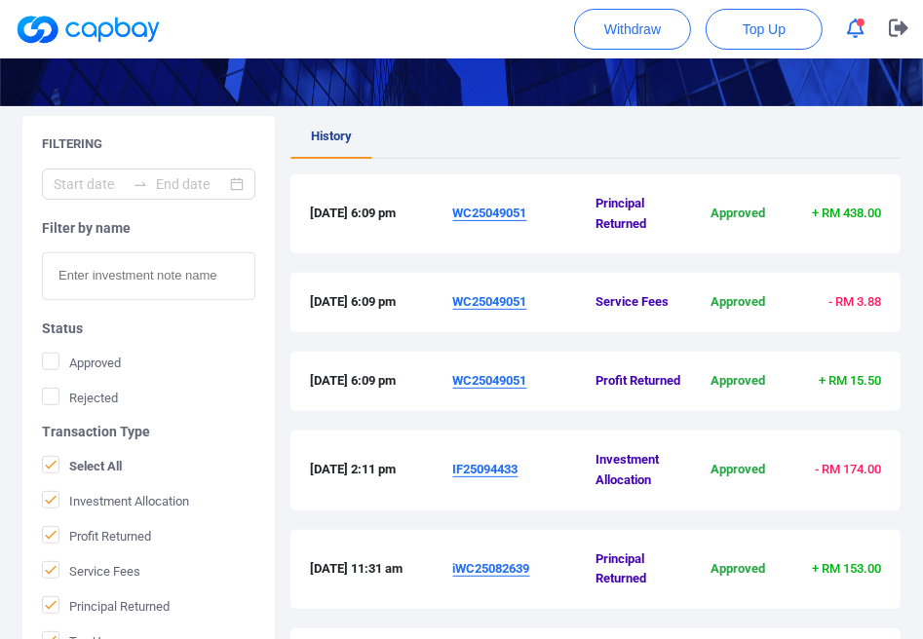
scroll to position [332, 0]
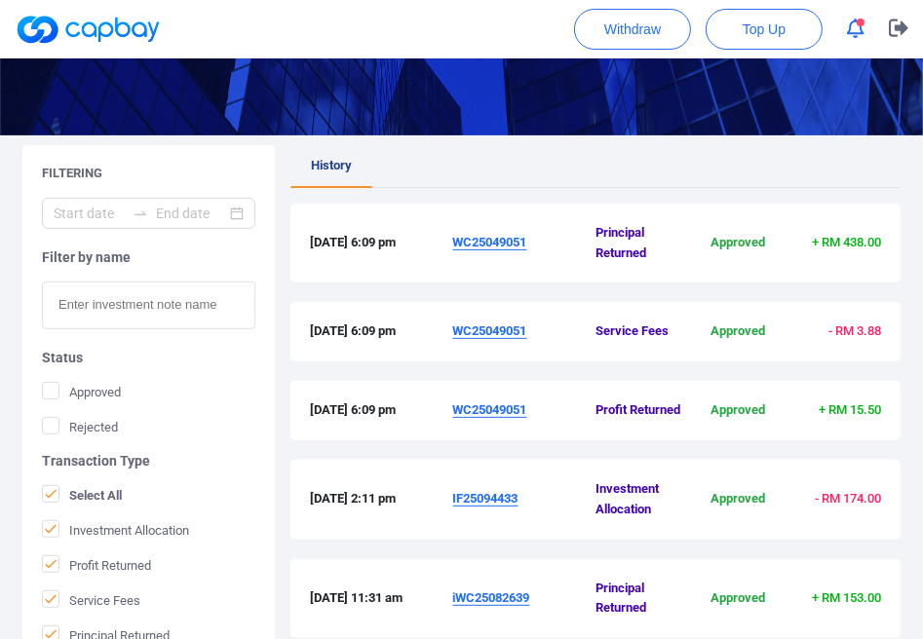
click at [491, 237] on u "WC25049051" at bounding box center [490, 242] width 74 height 15
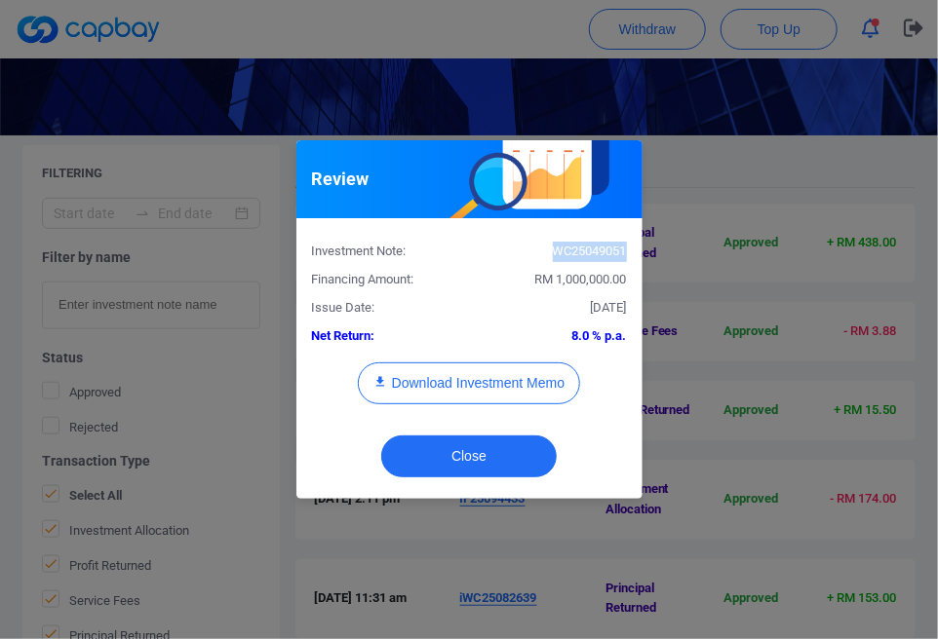
drag, startPoint x: 625, startPoint y: 252, endPoint x: 555, endPoint y: 252, distance: 70.2
click at [555, 252] on div "WC25049051" at bounding box center [555, 252] width 173 height 20
copy div "WC25049051"
click at [471, 445] on button "Close" at bounding box center [468, 457] width 175 height 42
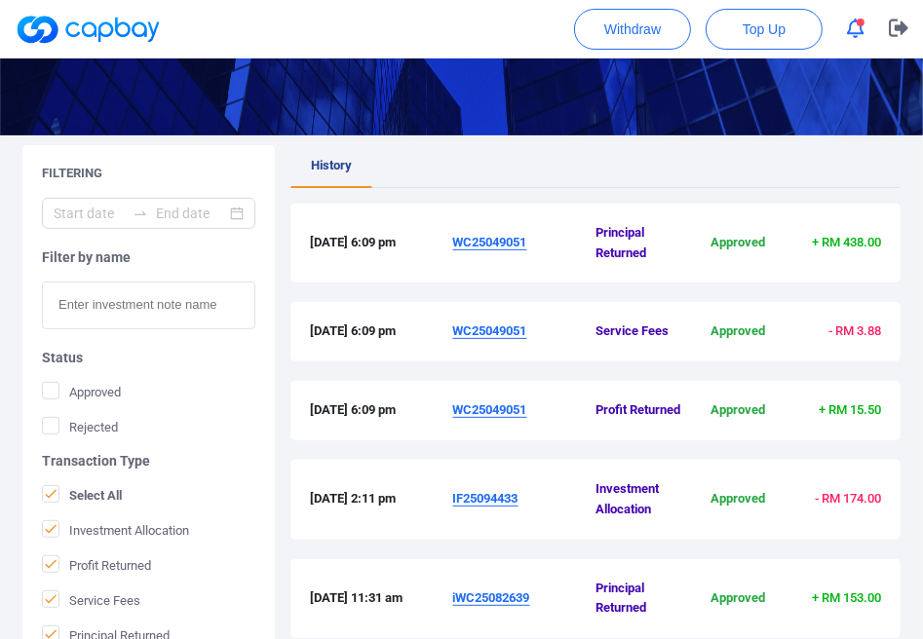
click at [614, 174] on ul "History" at bounding box center [595, 166] width 610 height 43
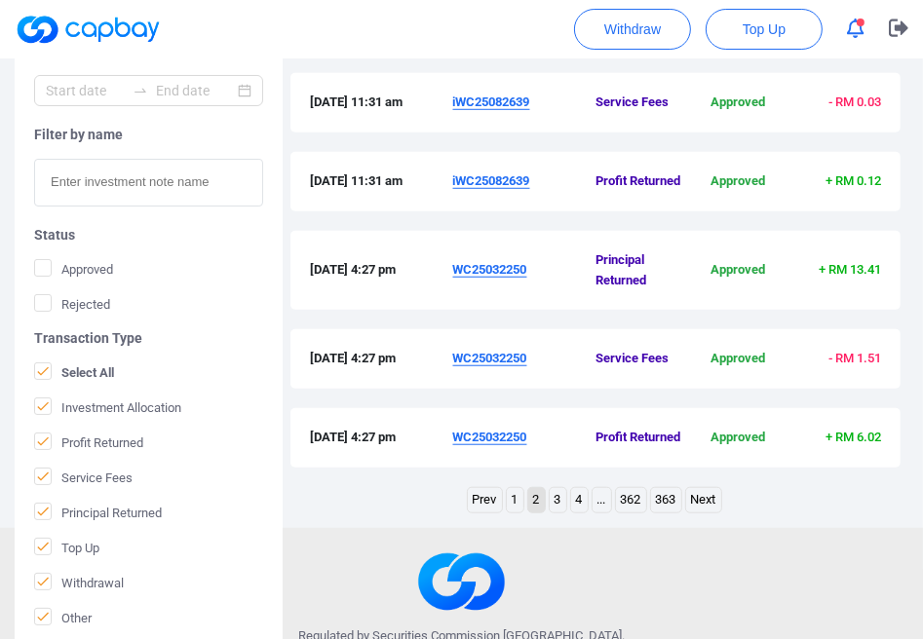
scroll to position [1015, 0]
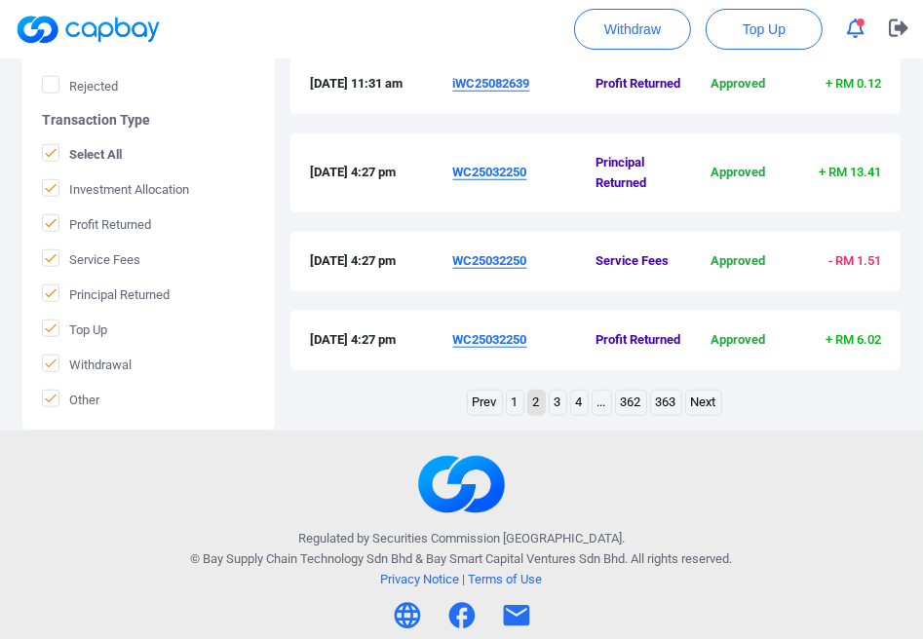
click at [517, 398] on link "1" at bounding box center [515, 403] width 17 height 24
click at [483, 167] on u "WC25037060" at bounding box center [490, 172] width 74 height 15
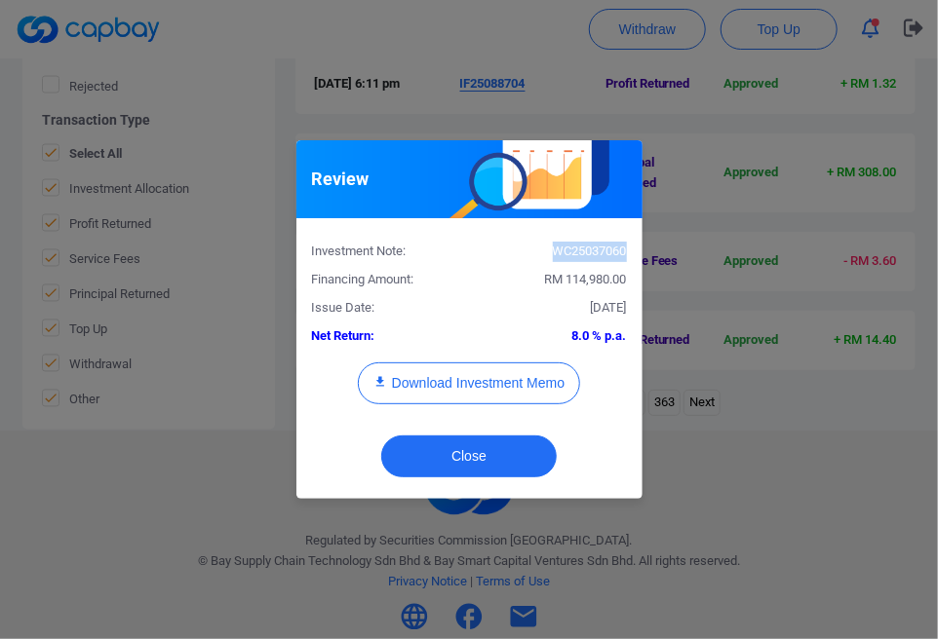
drag, startPoint x: 628, startPoint y: 251, endPoint x: 554, endPoint y: 257, distance: 74.3
click at [554, 257] on div "WC25037060" at bounding box center [555, 252] width 173 height 20
copy div "WC25037060"
click at [495, 451] on button "Close" at bounding box center [468, 457] width 175 height 42
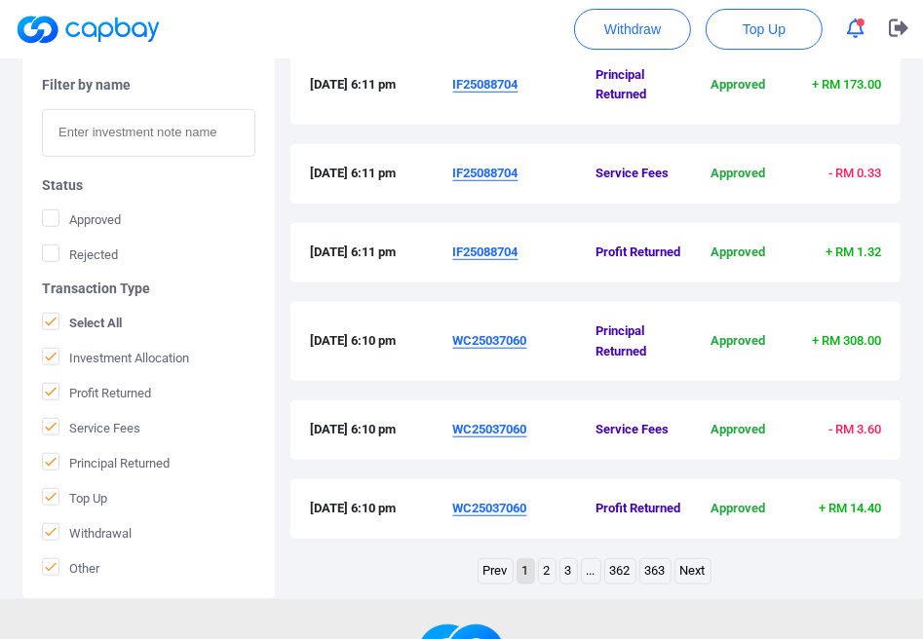
scroll to position [820, 0]
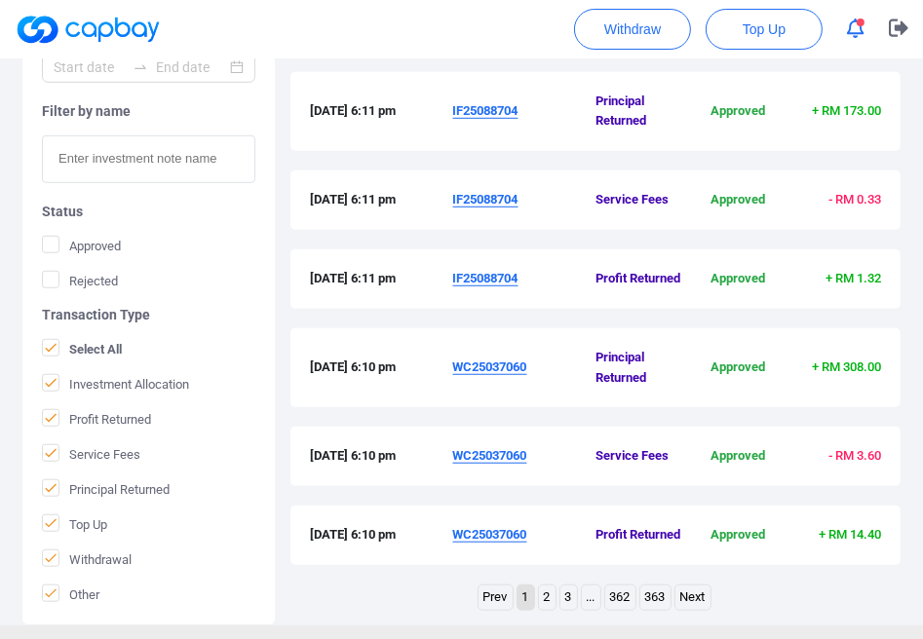
click at [502, 111] on u "IF25088704" at bounding box center [485, 110] width 65 height 15
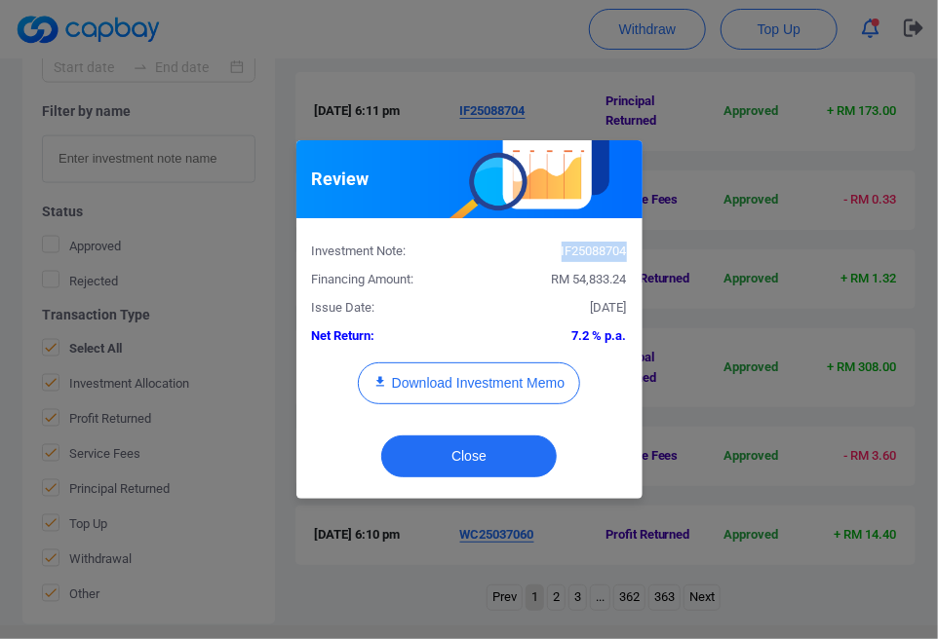
drag, startPoint x: 629, startPoint y: 248, endPoint x: 550, endPoint y: 250, distance: 79.0
click at [550, 250] on div "IF25088704" at bounding box center [555, 252] width 173 height 20
copy div "IF25088704"
click at [496, 436] on button "Close" at bounding box center [468, 457] width 175 height 42
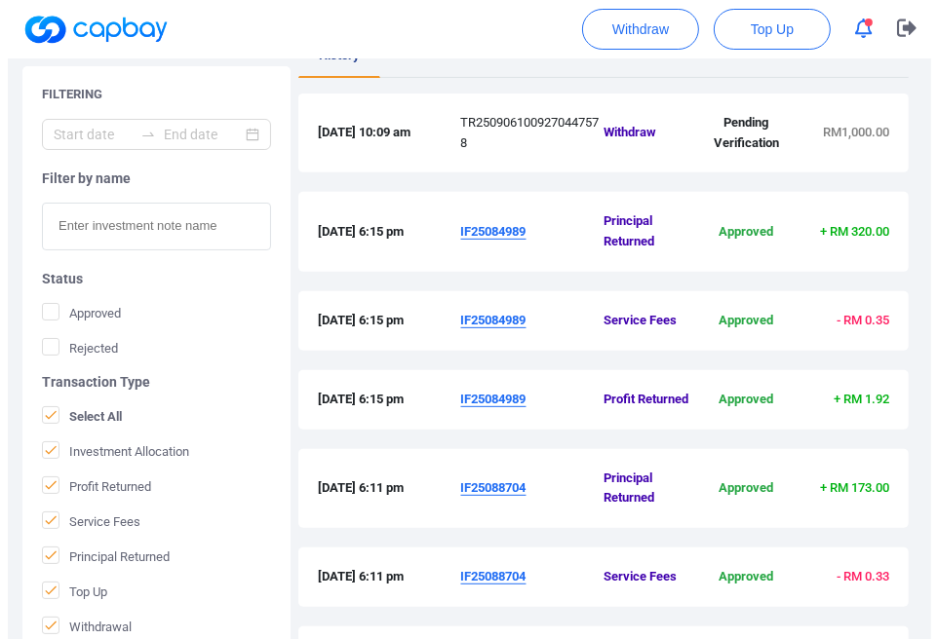
scroll to position [430, 0]
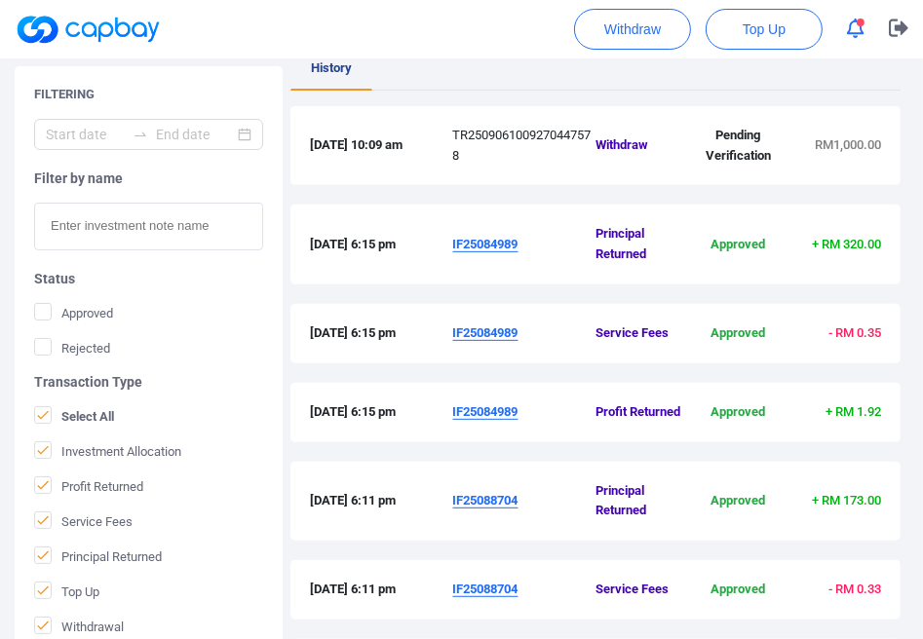
click at [478, 245] on u "IF25084989" at bounding box center [485, 244] width 65 height 15
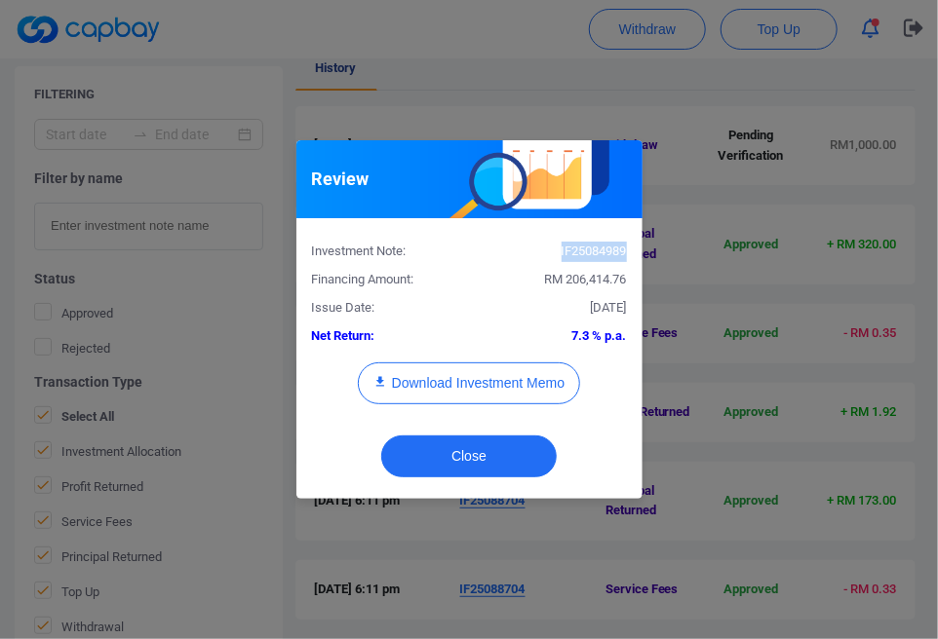
drag, startPoint x: 627, startPoint y: 248, endPoint x: 558, endPoint y: 249, distance: 68.2
click at [558, 249] on div "IF25084989" at bounding box center [555, 252] width 173 height 20
copy div "IF25084989"
click at [448, 454] on button "Close" at bounding box center [468, 457] width 175 height 42
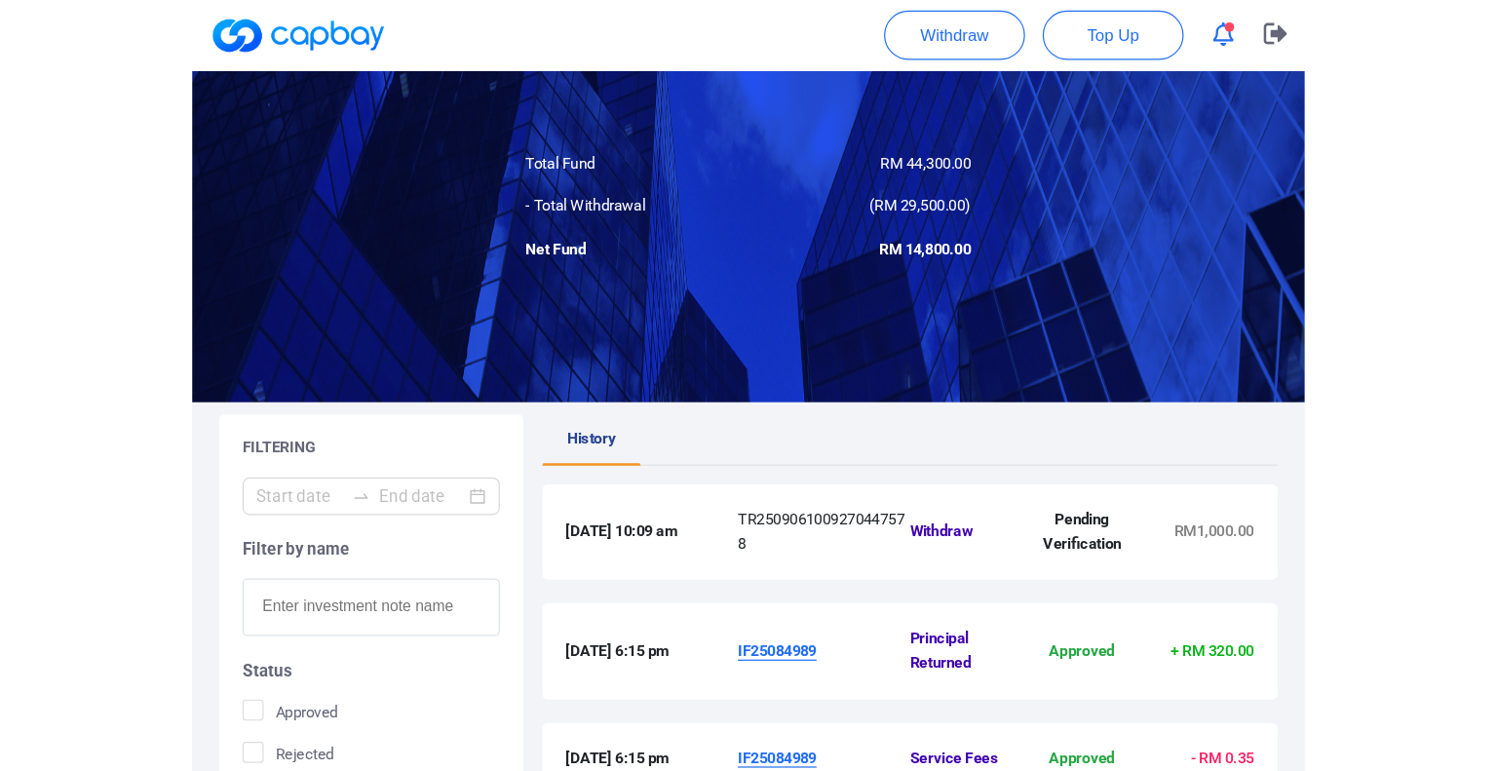
scroll to position [0, 0]
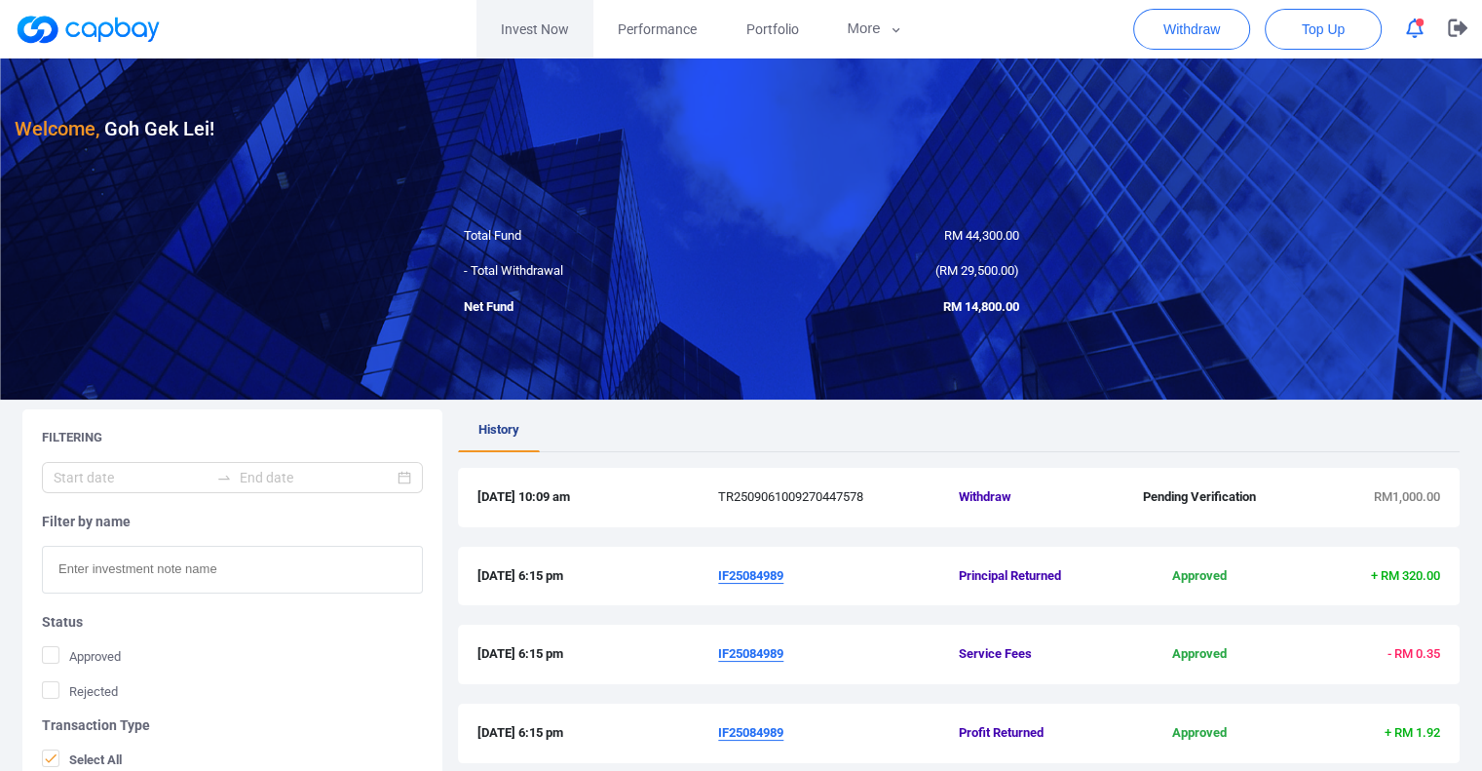
click at [579, 35] on link "Invest Now" at bounding box center [535, 29] width 117 height 58
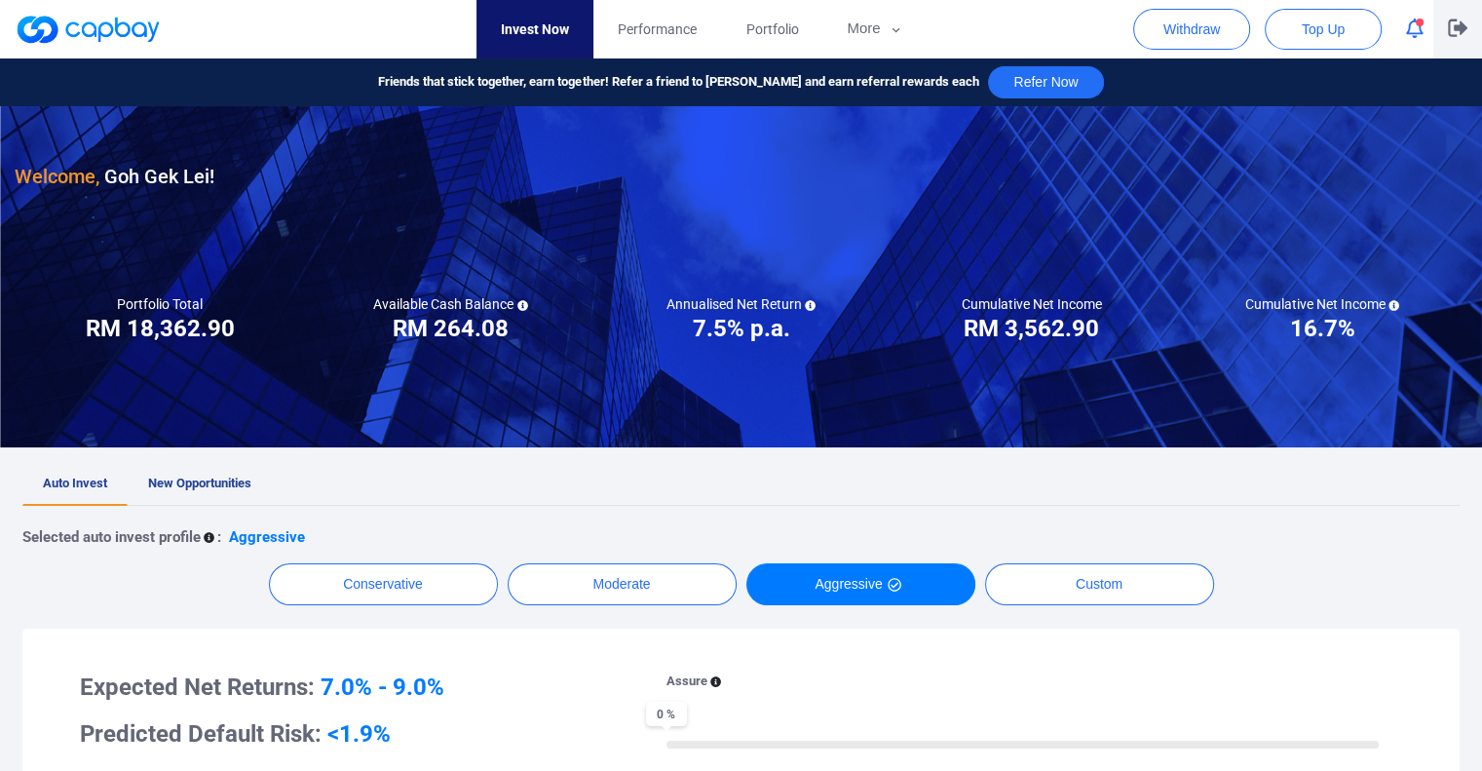
click at [1468, 29] on button "button" at bounding box center [1458, 29] width 49 height 58
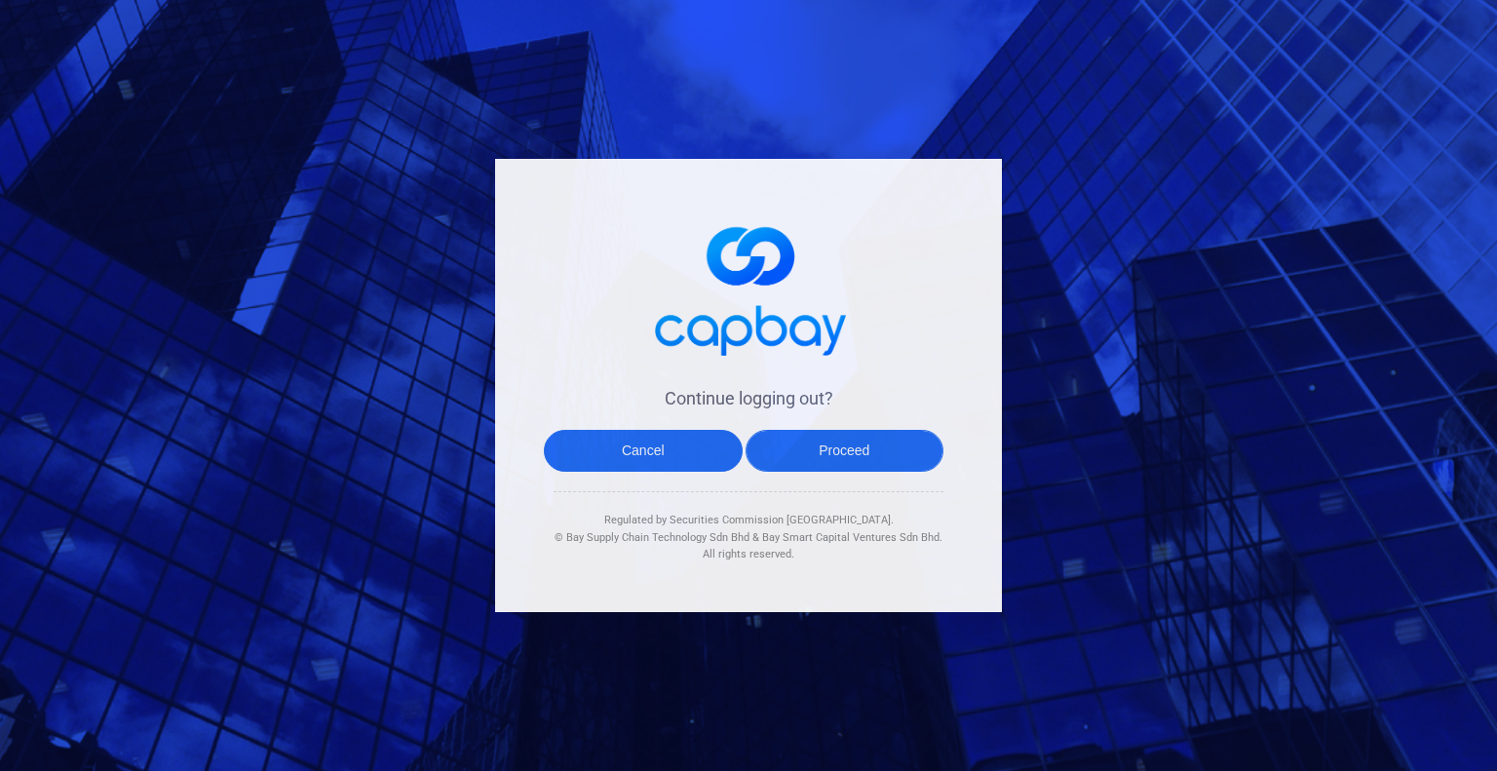
click at [823, 456] on button "Proceed" at bounding box center [845, 451] width 199 height 42
